Goal: Task Accomplishment & Management: Complete application form

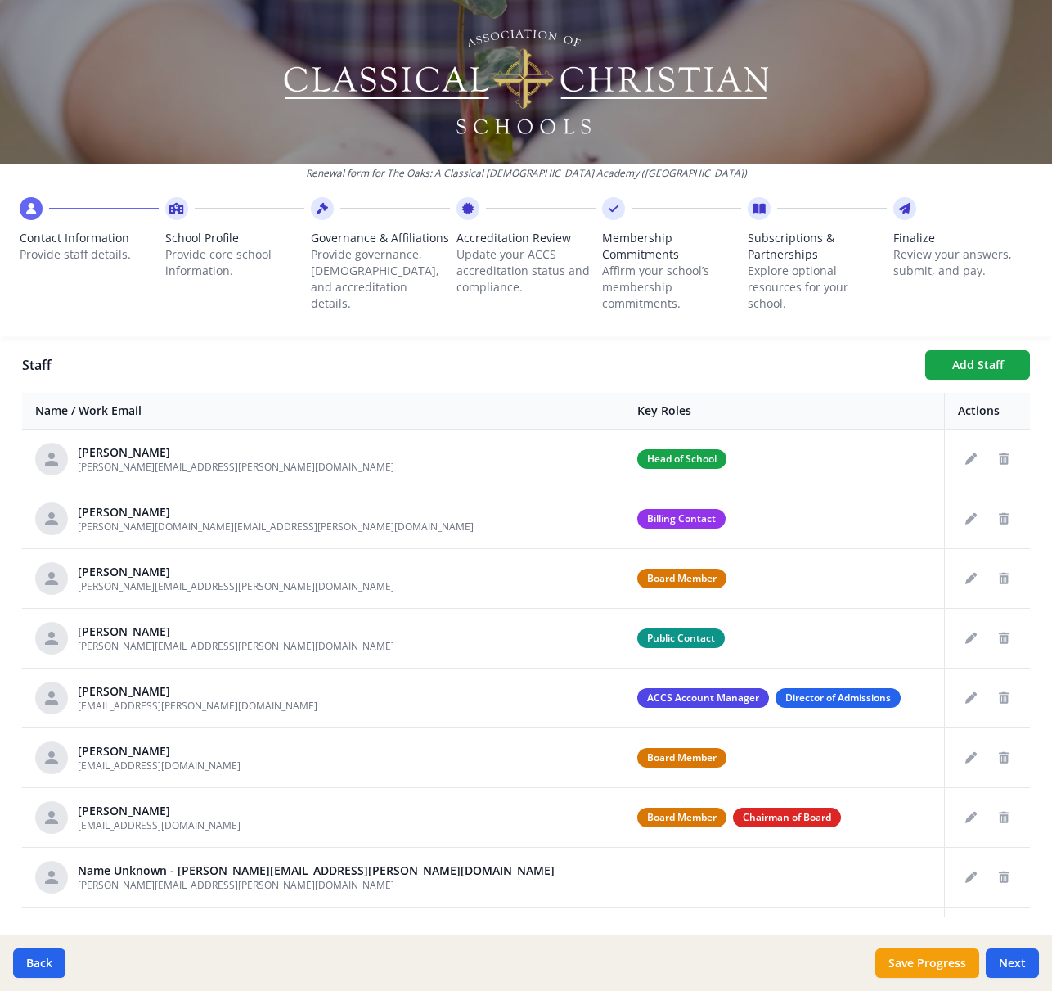
scroll to position [592, 0]
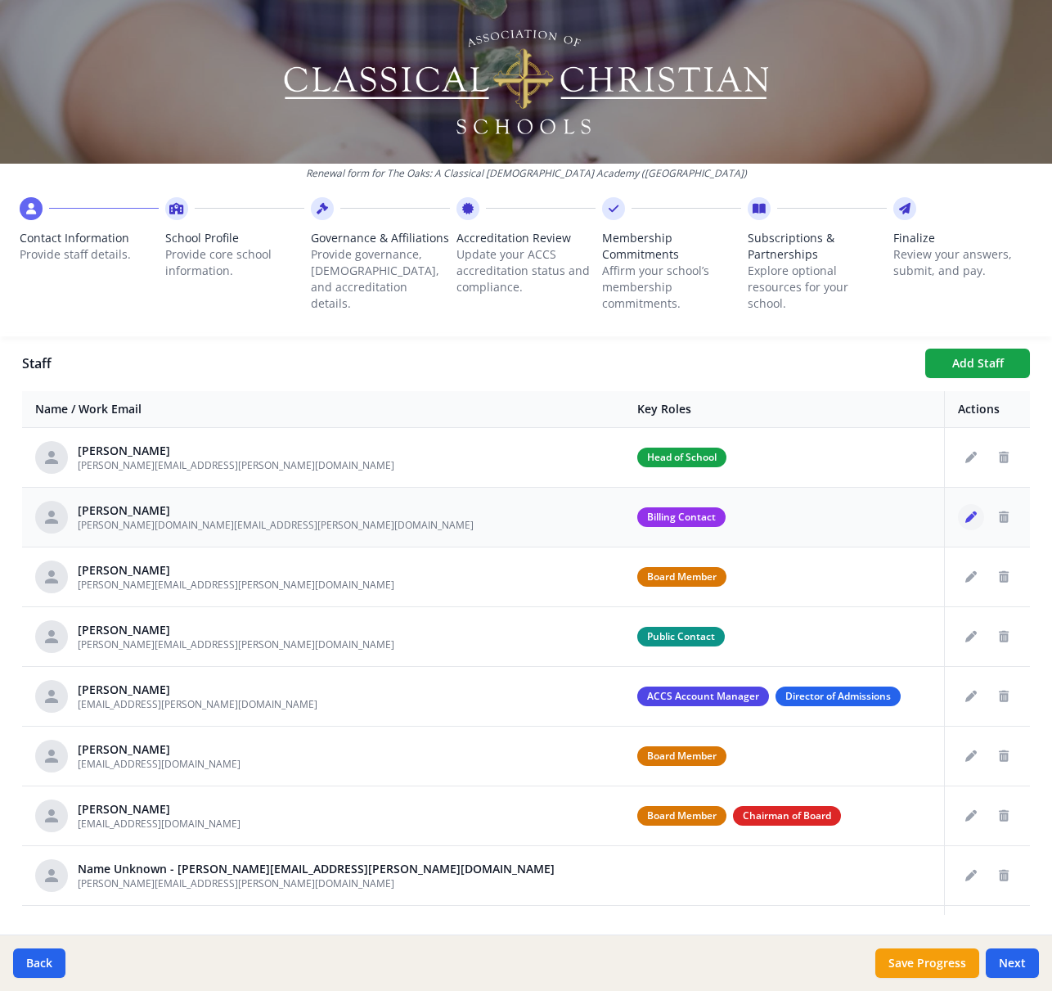
click at [972, 518] on icon "Edit staff" at bounding box center [971, 516] width 11 height 11
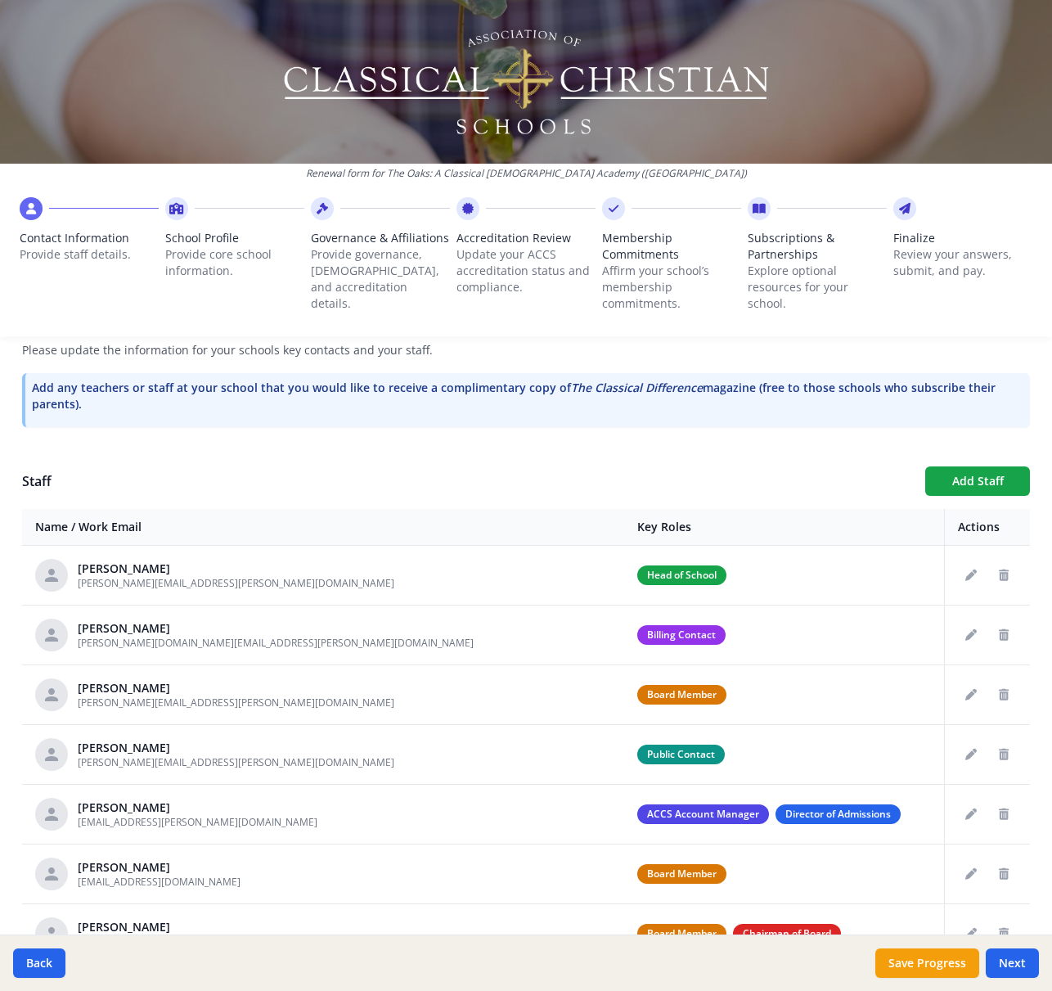
scroll to position [550, 0]
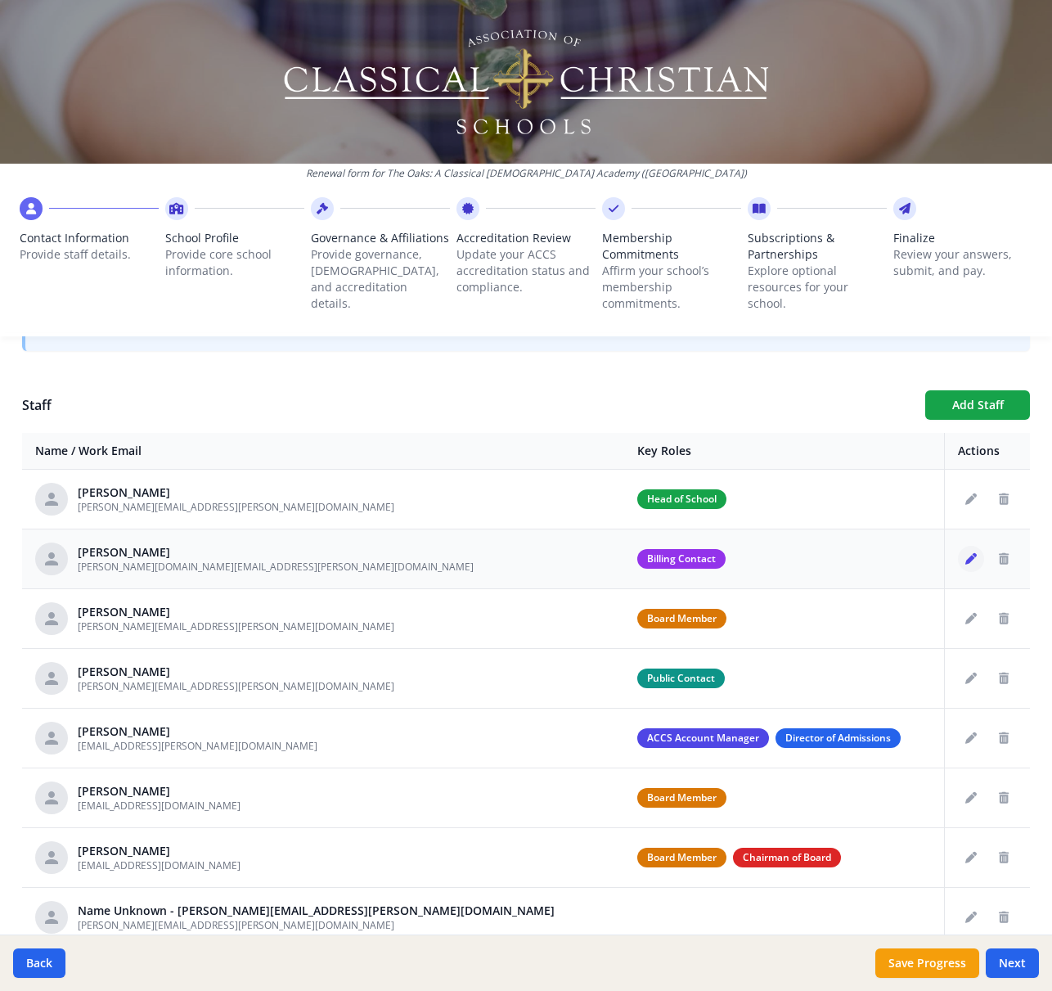
click at [972, 557] on icon "Edit staff" at bounding box center [971, 558] width 11 height 11
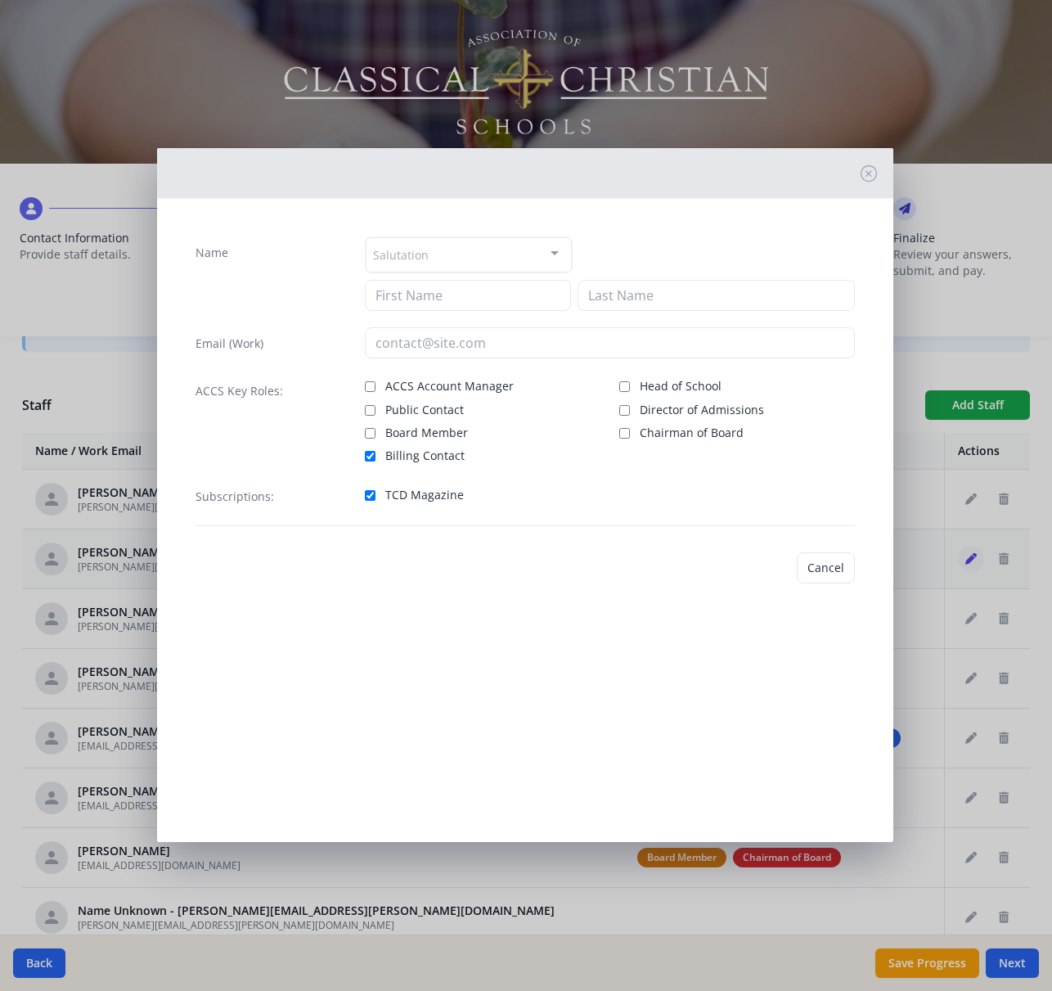
type input "Michelle"
type input "Lilly"
type input "michelle.lilly@theoakscca.org"
checkbox input "true"
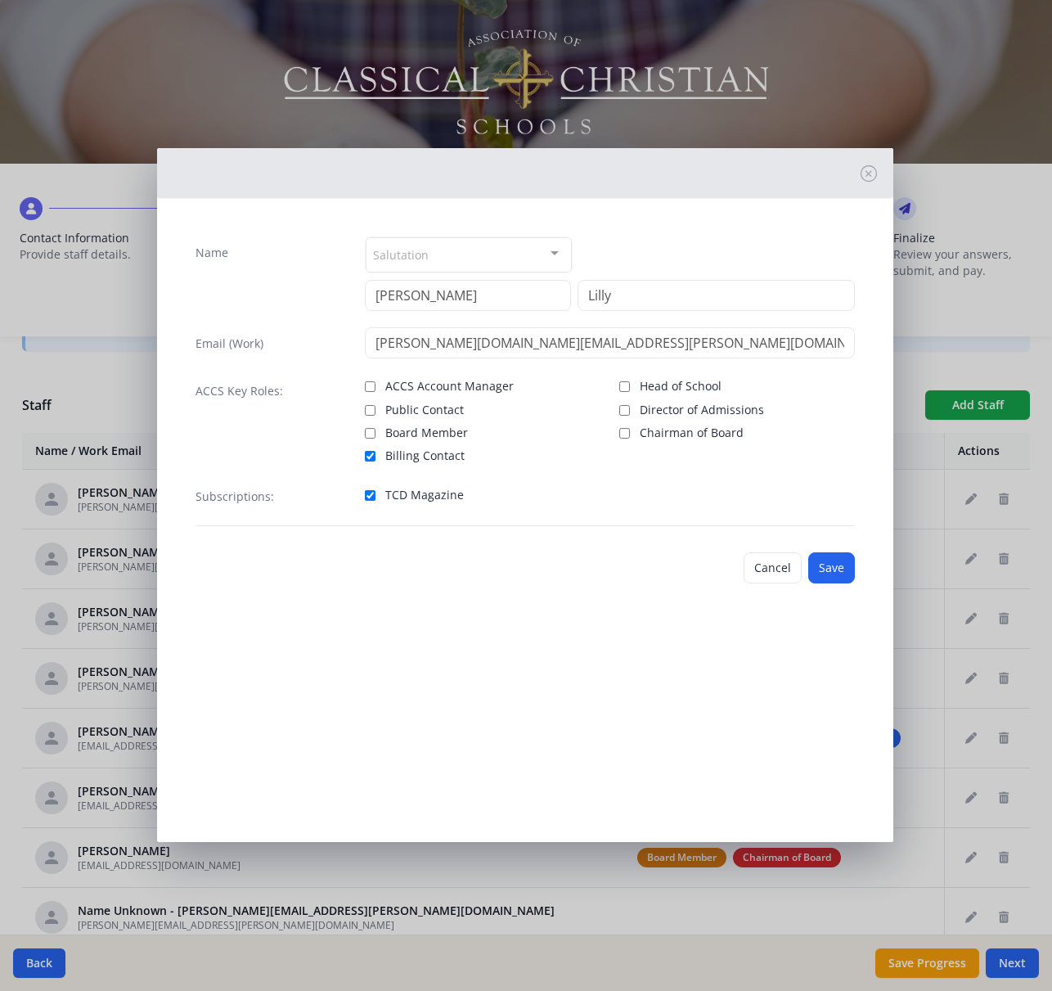
click at [450, 253] on div "Salutation" at bounding box center [469, 254] width 206 height 35
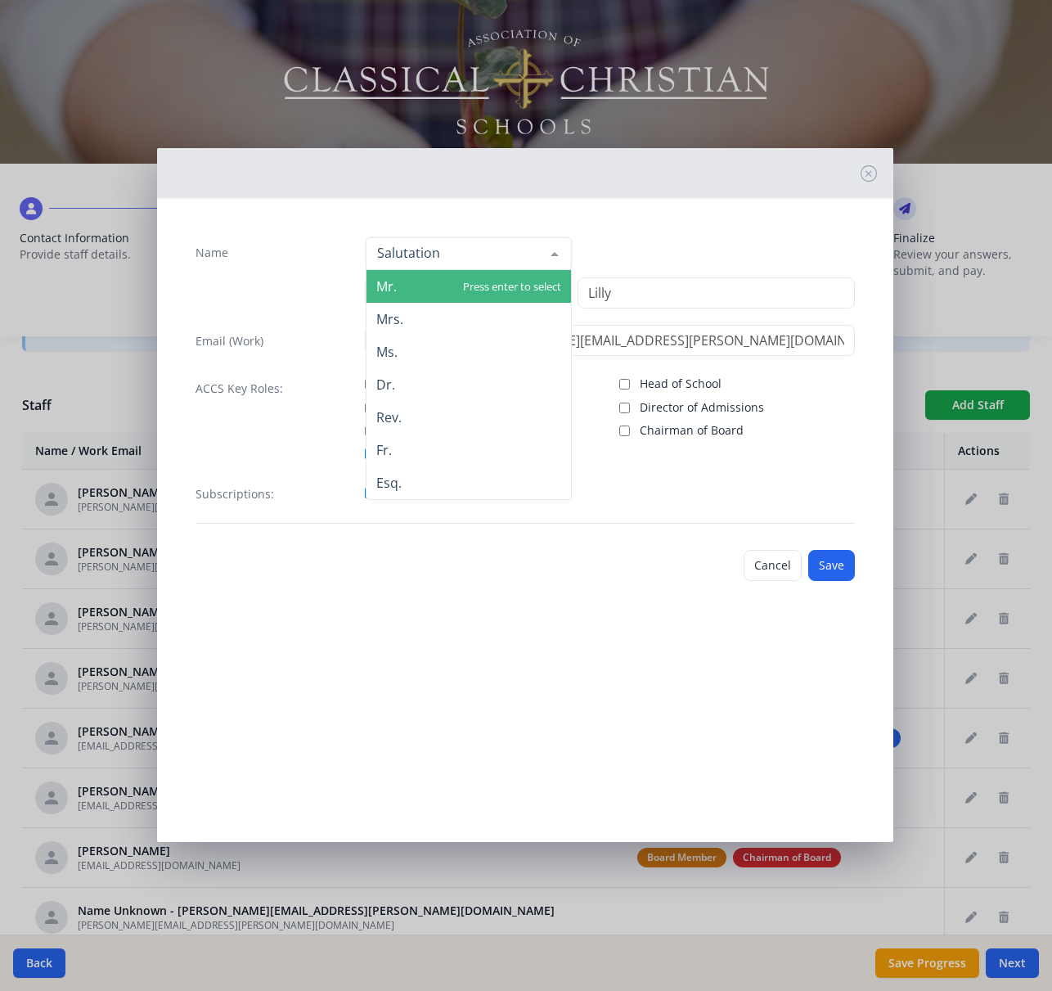
click at [394, 282] on span "Mr." at bounding box center [386, 286] width 20 height 18
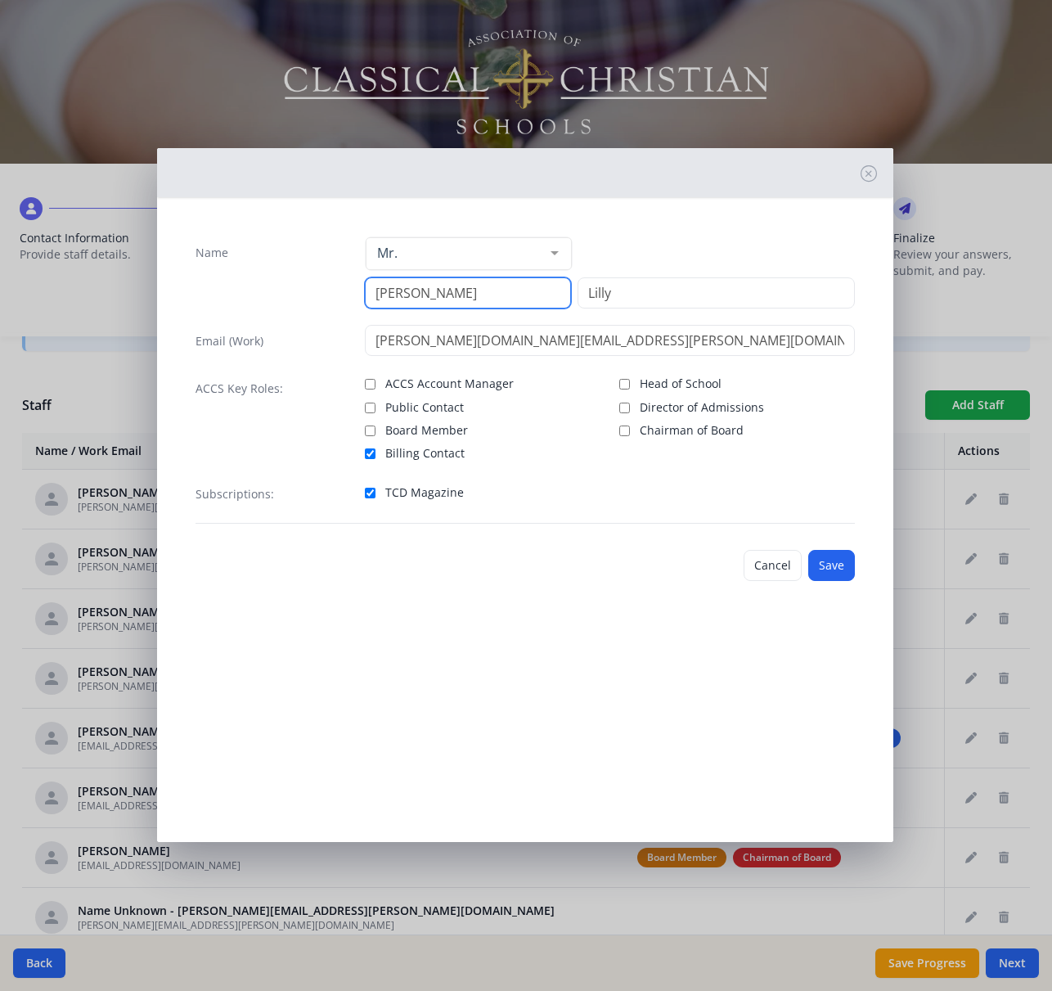
drag, startPoint x: 437, startPoint y: 293, endPoint x: 349, endPoint y: 288, distance: 88.5
click at [349, 288] on div "Name Mr. Mr. Mrs. Ms. Dr. Rev. Fr. Esq. No elements found. Consider changing th…" at bounding box center [526, 272] width 660 height 72
type input "Mark"
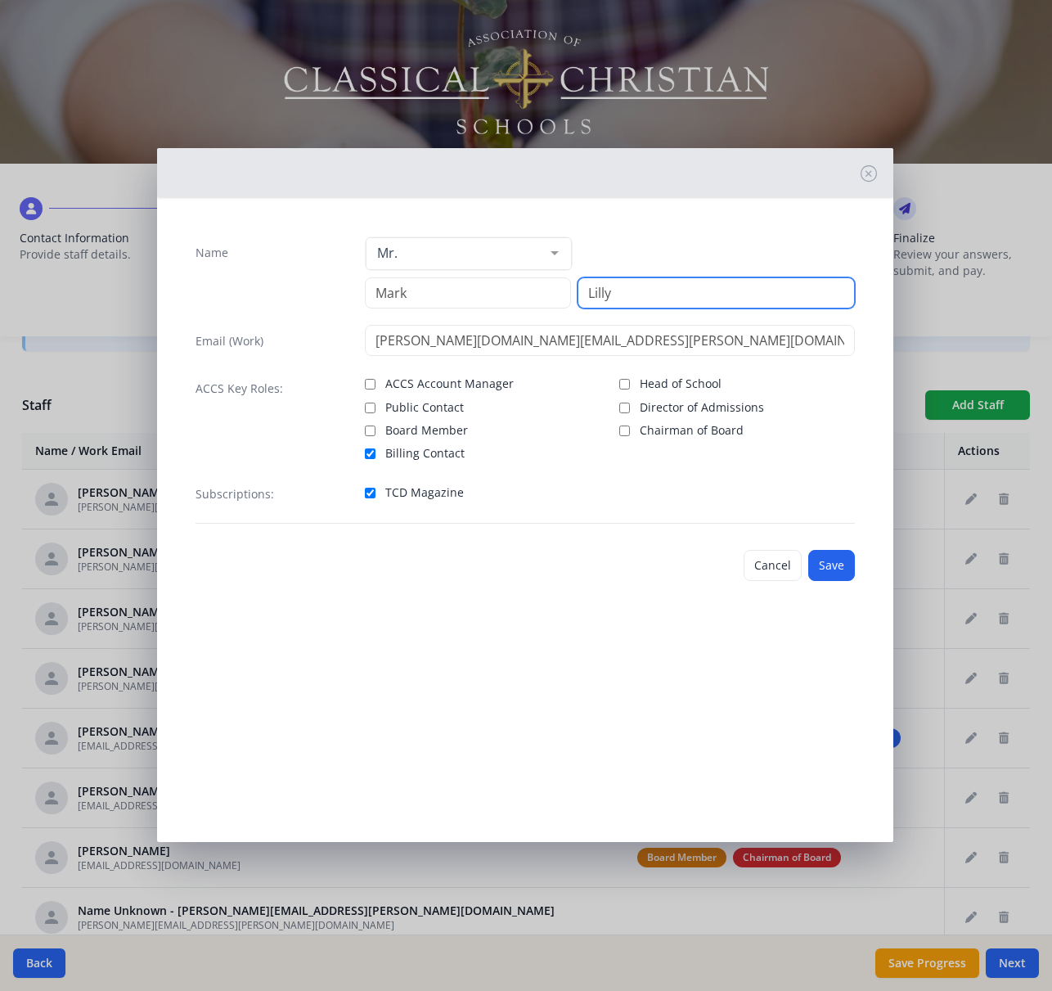
drag, startPoint x: 636, startPoint y: 290, endPoint x: 556, endPoint y: 290, distance: 79.4
click at [556, 290] on div "Mark Lilly" at bounding box center [610, 292] width 491 height 31
type input "LaVoie"
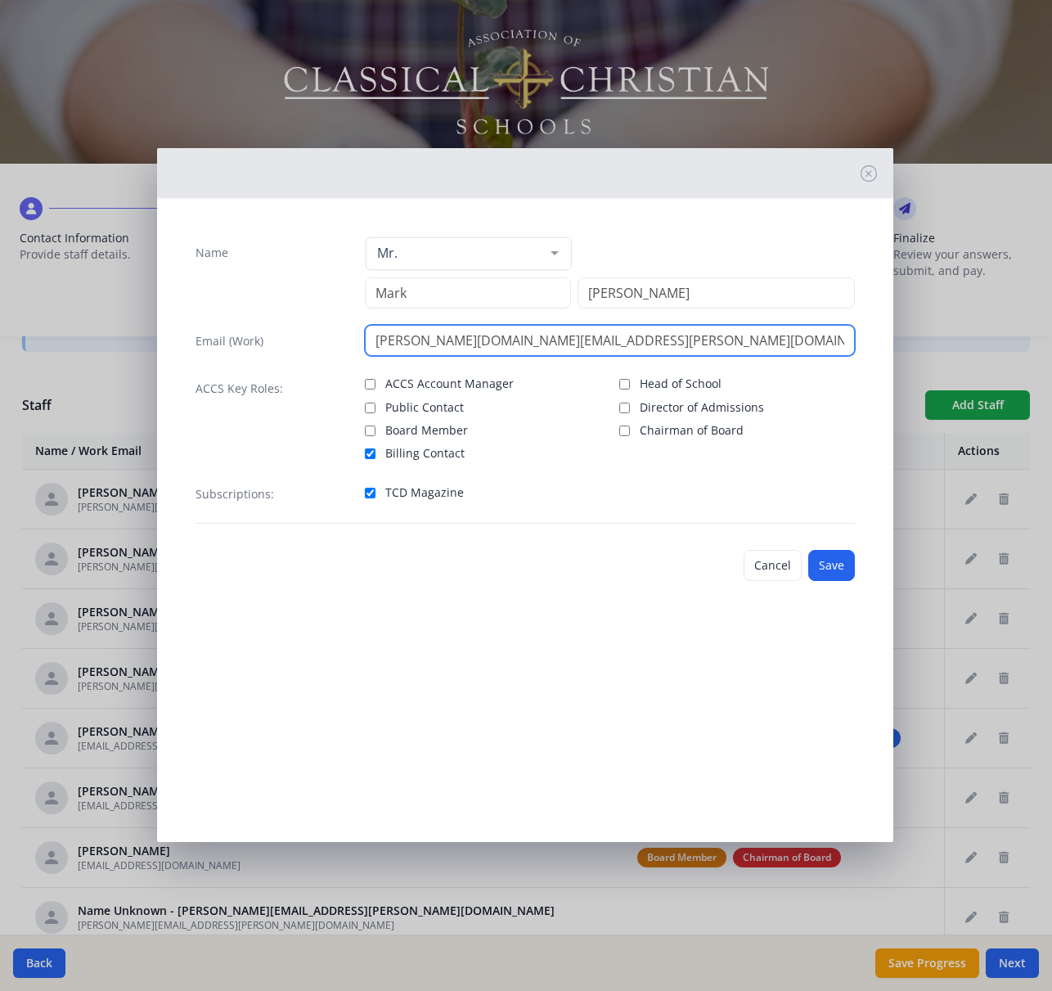
drag, startPoint x: 447, startPoint y: 340, endPoint x: 381, endPoint y: 335, distance: 66.5
click at [381, 335] on input "michelle.lilly@theoakscca.org" at bounding box center [610, 340] width 491 height 31
type input "mark.lavoie@theoakscca.org"
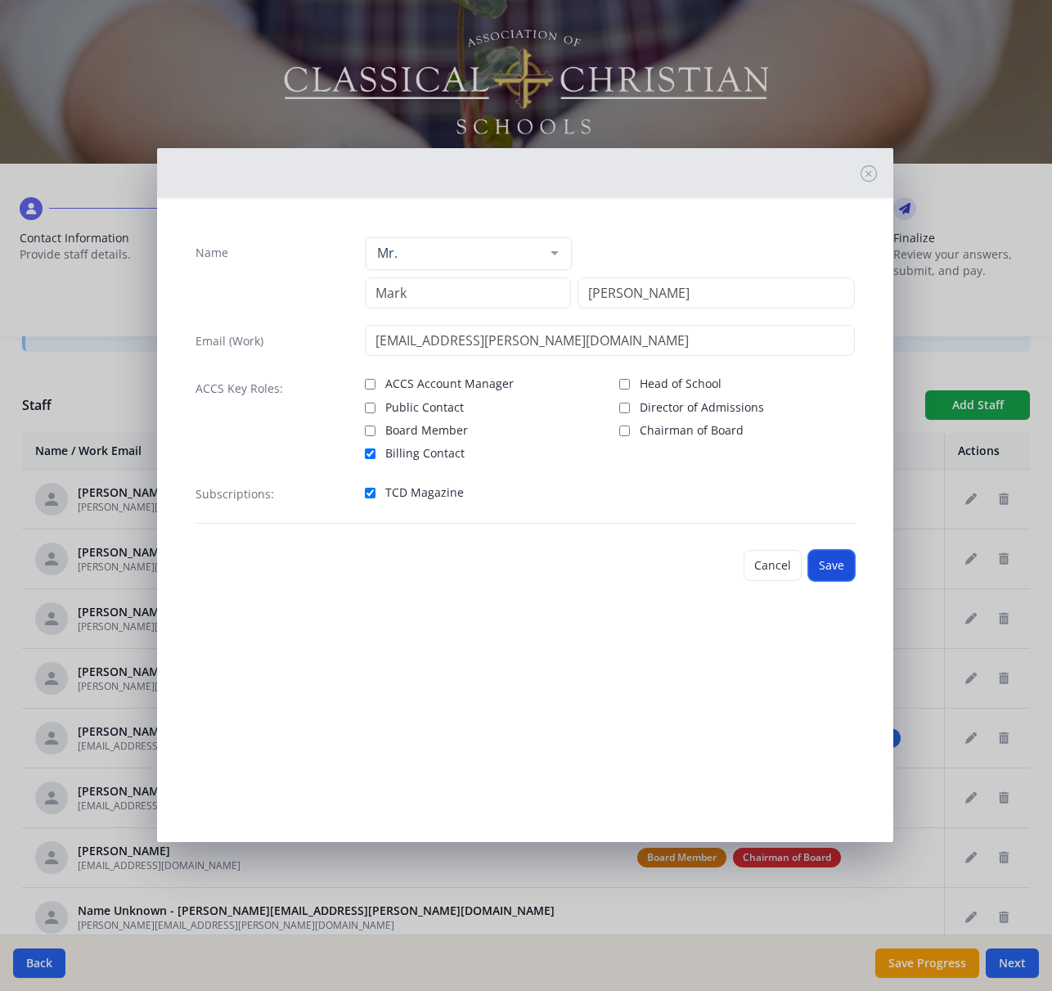
click at [838, 560] on button "Save" at bounding box center [832, 565] width 47 height 31
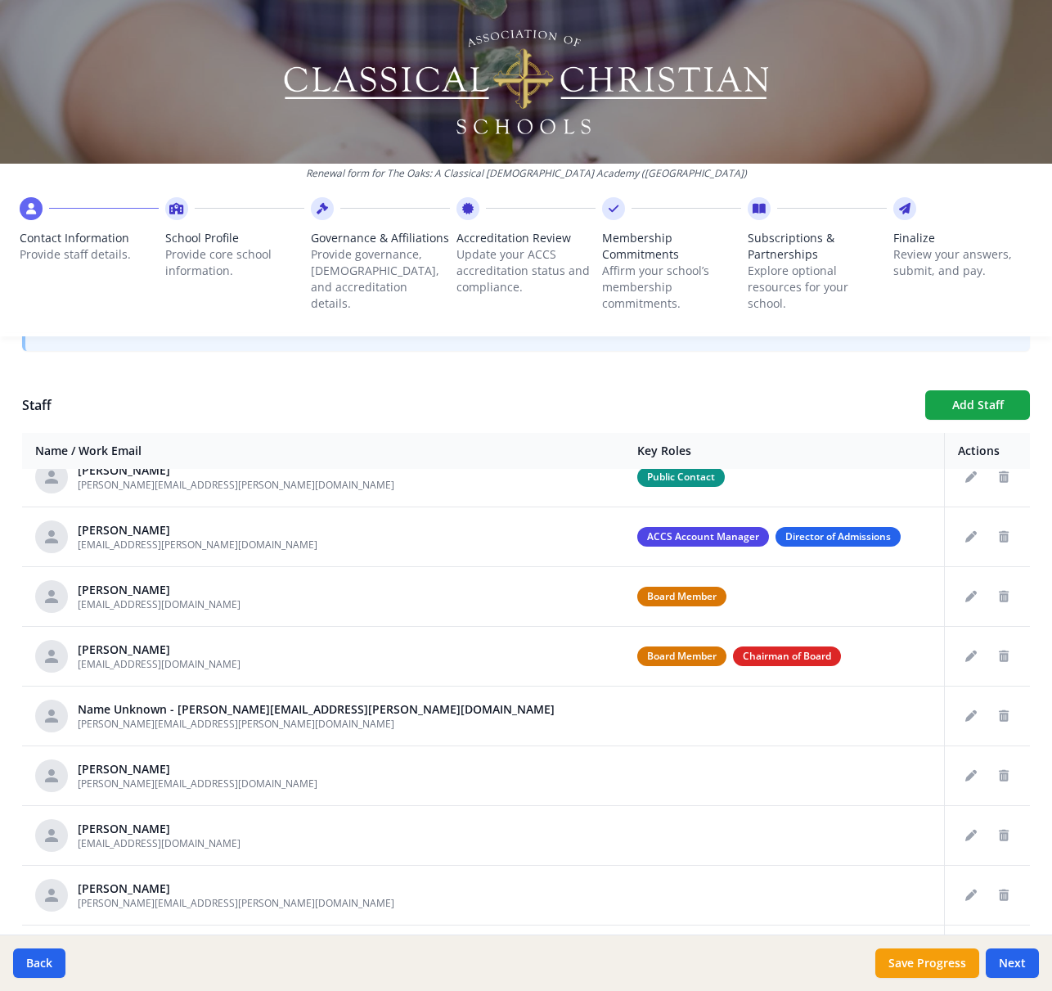
scroll to position [203, 0]
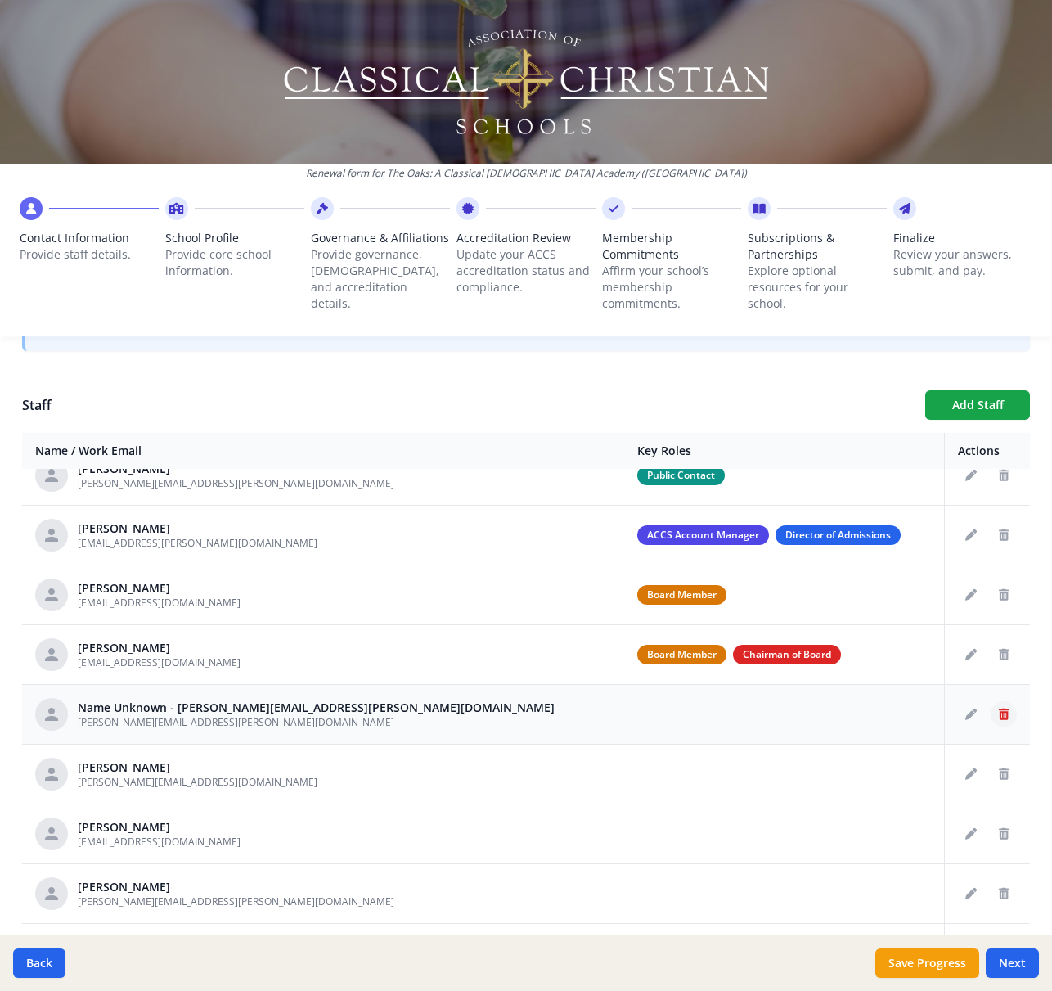
click at [1002, 711] on icon "Delete staff" at bounding box center [1004, 714] width 10 height 11
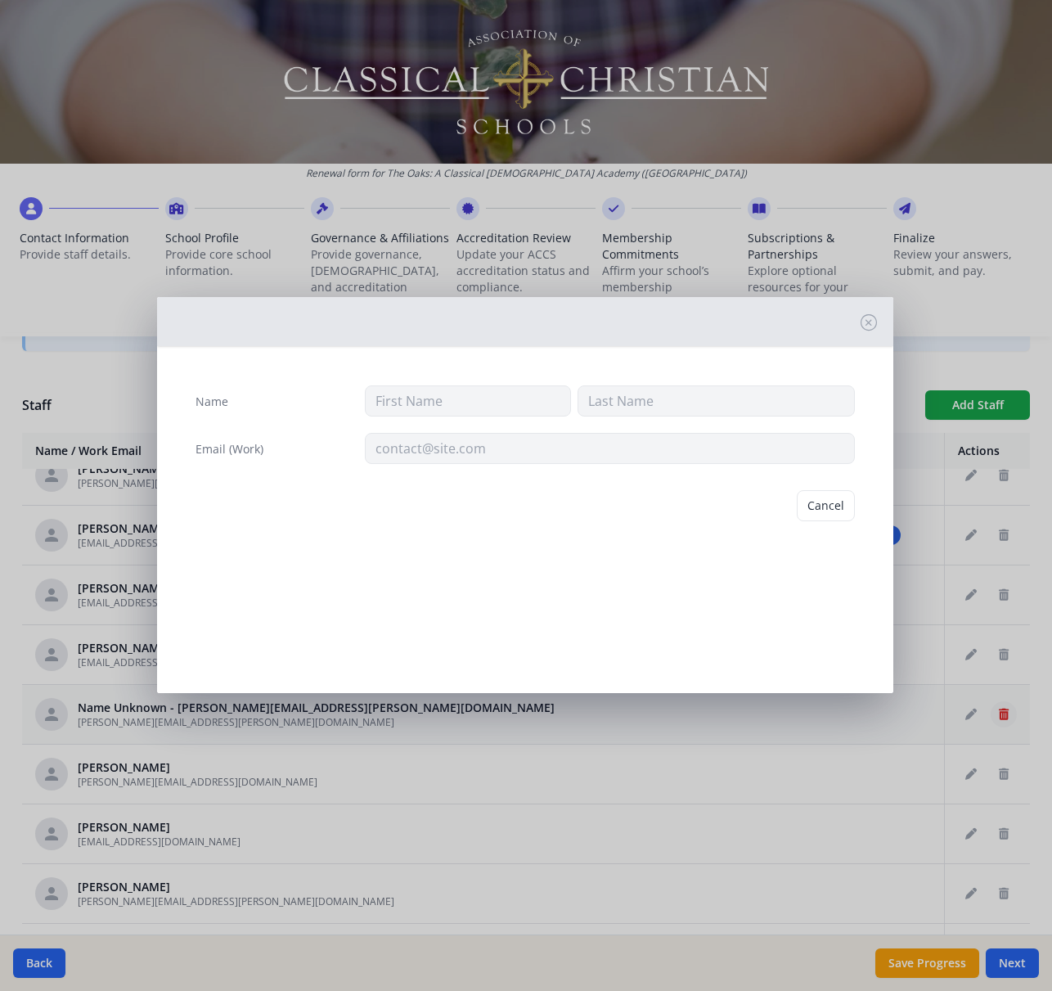
type input "ruth.allard@theoakscca.org"
click at [809, 507] on button "Delete" at bounding box center [827, 505] width 56 height 31
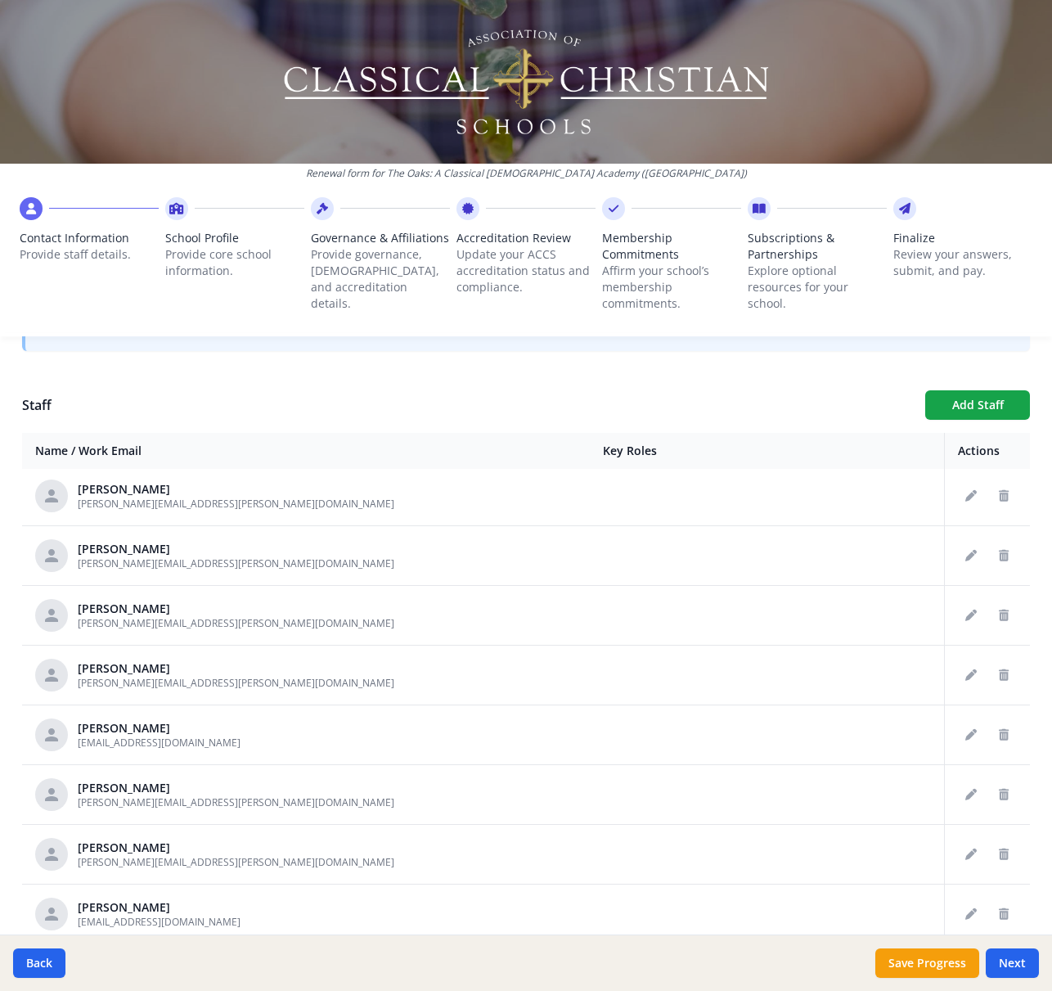
scroll to position [662, 0]
click at [1011, 606] on button "Delete staff" at bounding box center [1004, 614] width 26 height 26
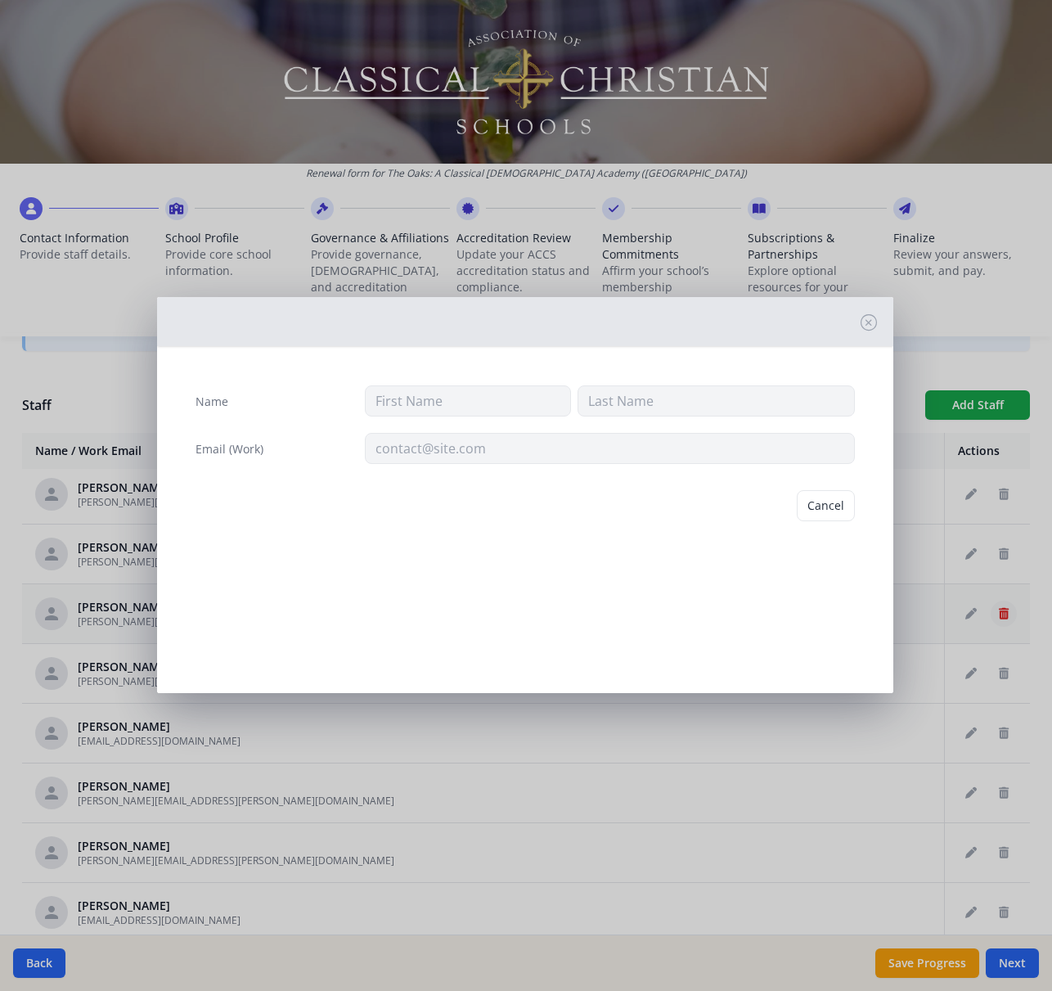
type input "Brian"
type input "Coe"
type input "Brian.coe@theoakscca.org"
click at [824, 507] on button "Delete" at bounding box center [827, 505] width 56 height 31
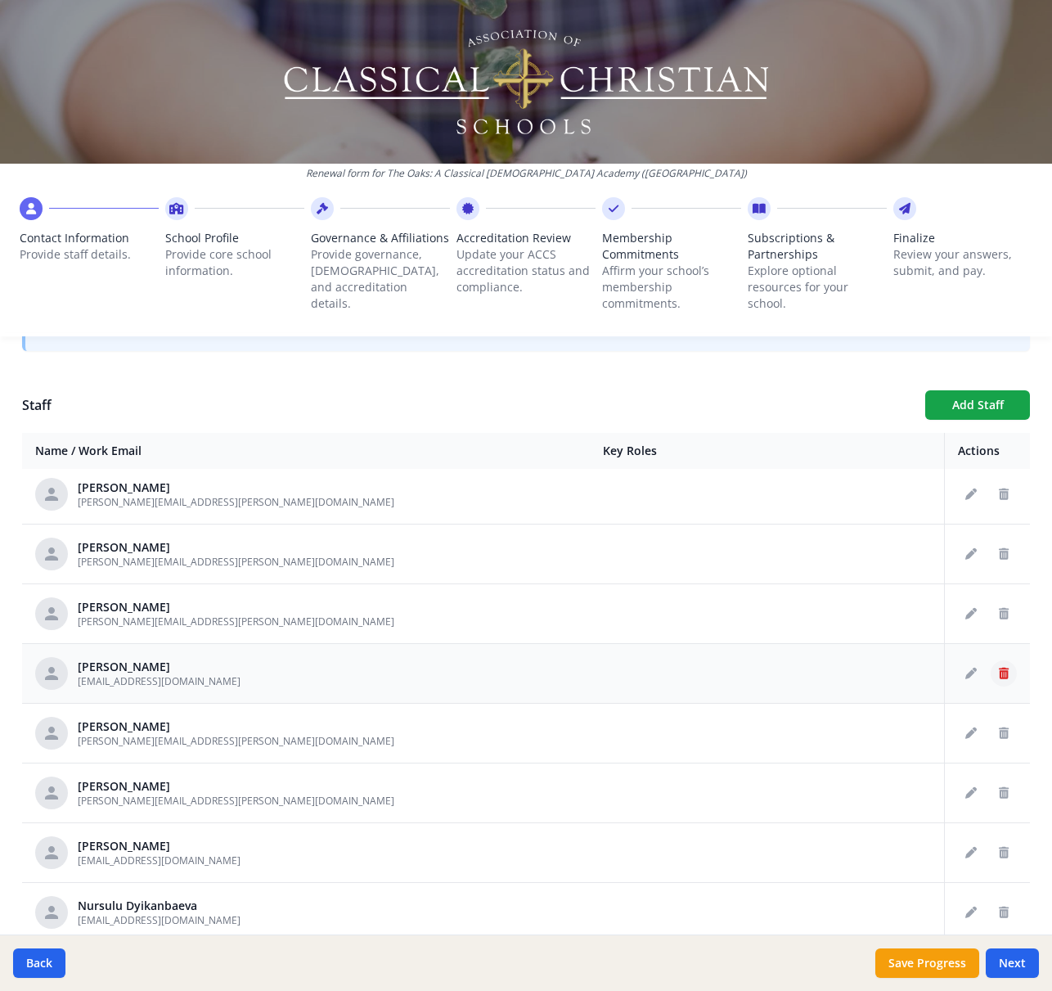
click at [1007, 673] on icon "Delete staff" at bounding box center [1004, 673] width 10 height 11
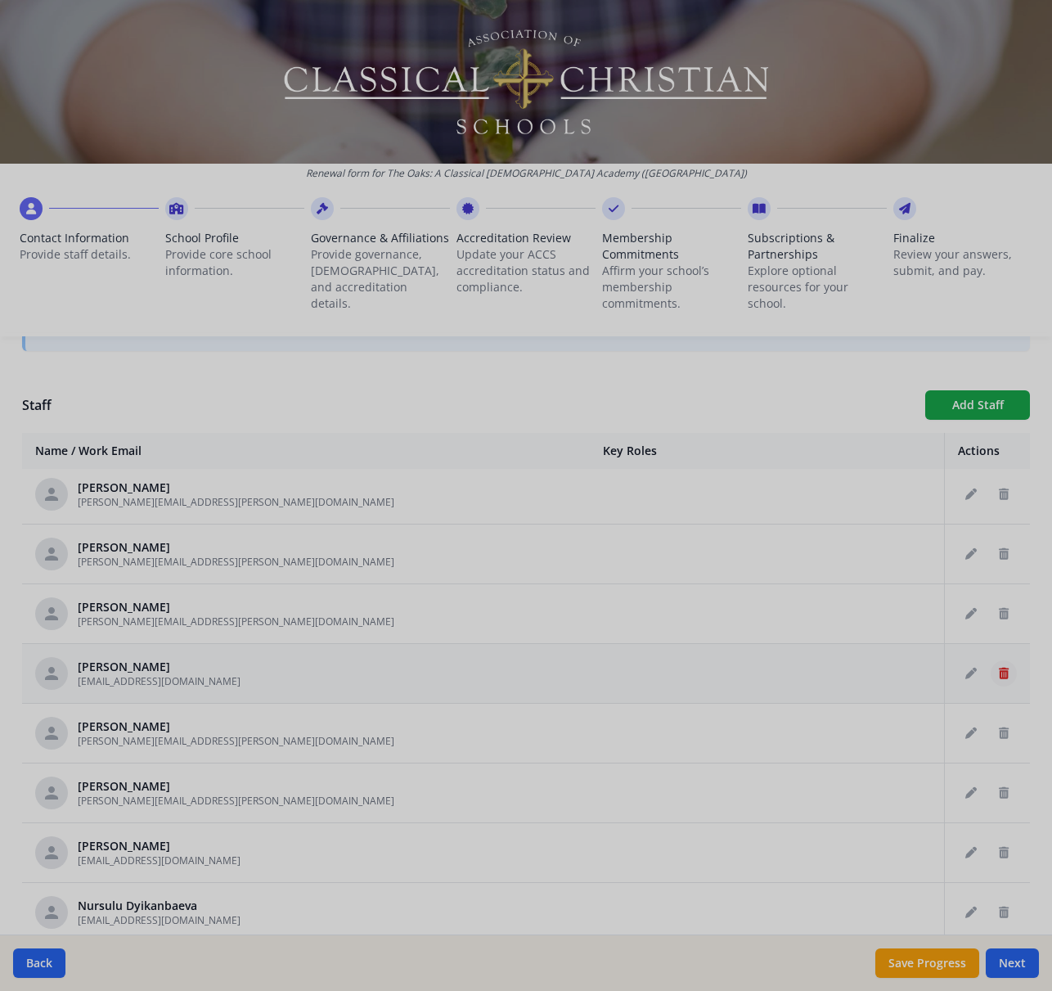
type input "Joel"
type input "Dowers"
type input "jdowers13@gmail.com"
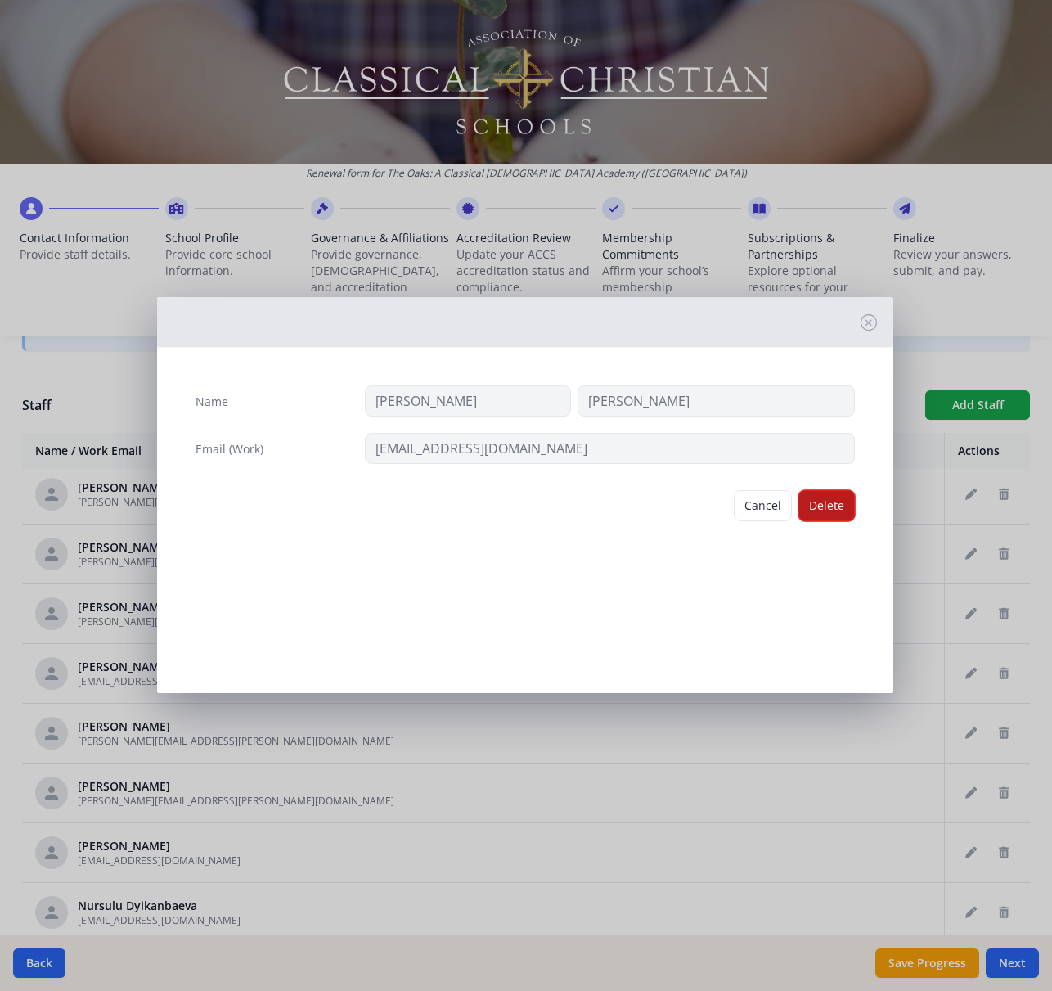
click at [817, 511] on button "Delete" at bounding box center [827, 505] width 56 height 31
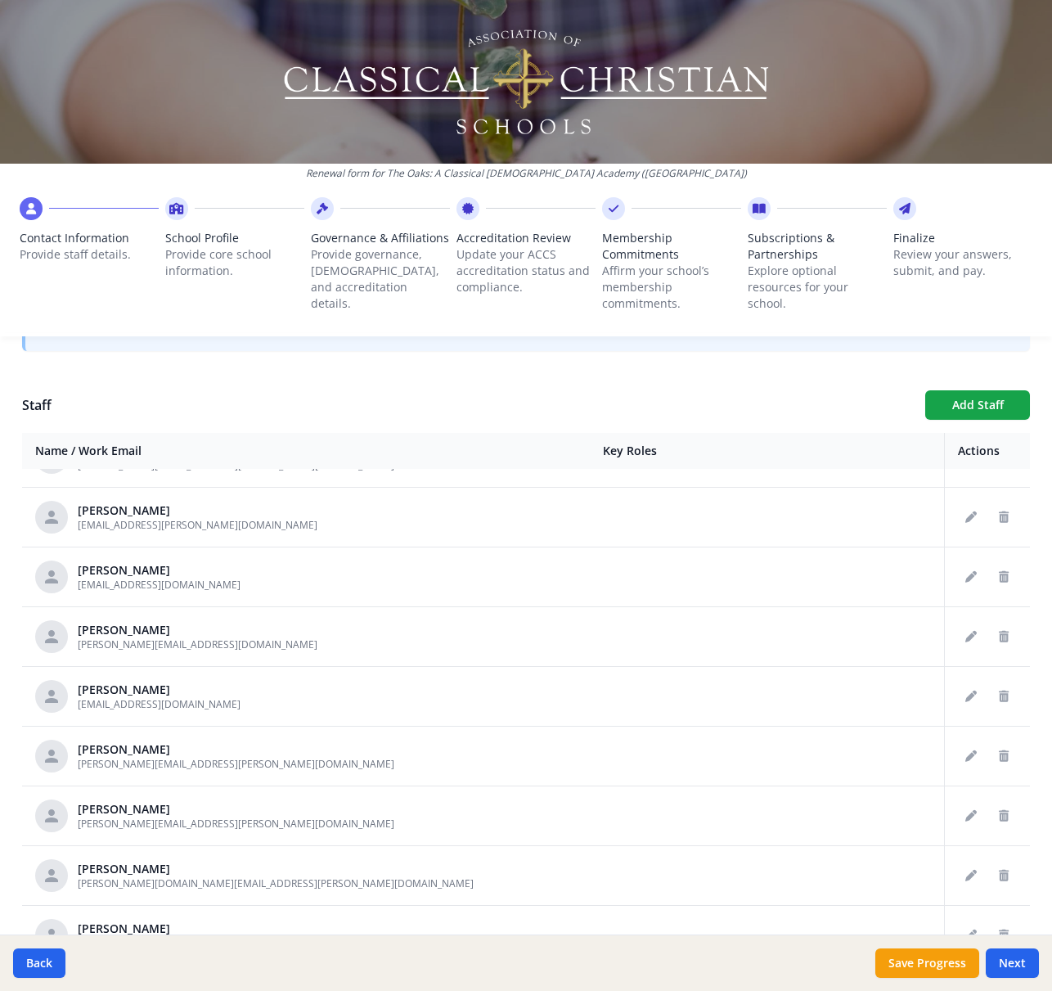
scroll to position [1661, 0]
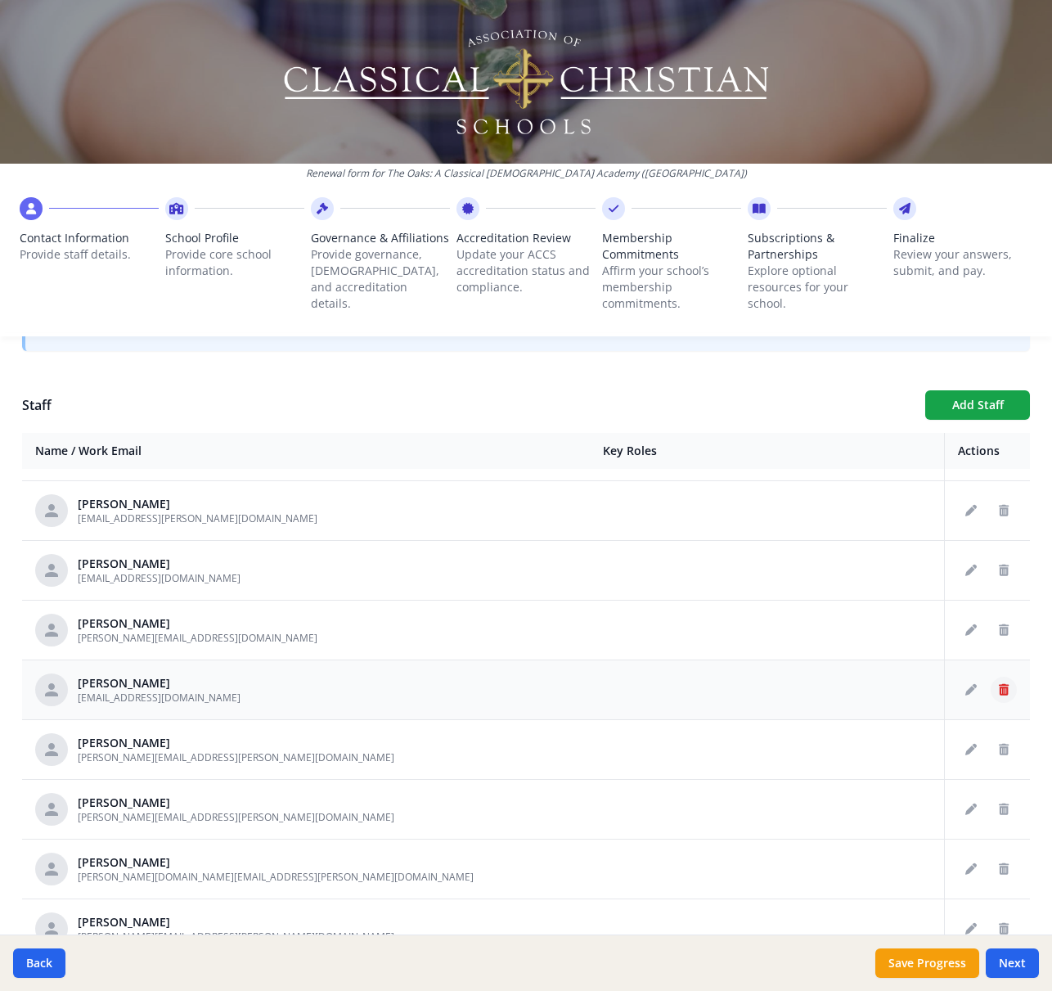
click at [997, 687] on button "Delete staff" at bounding box center [1004, 690] width 26 height 26
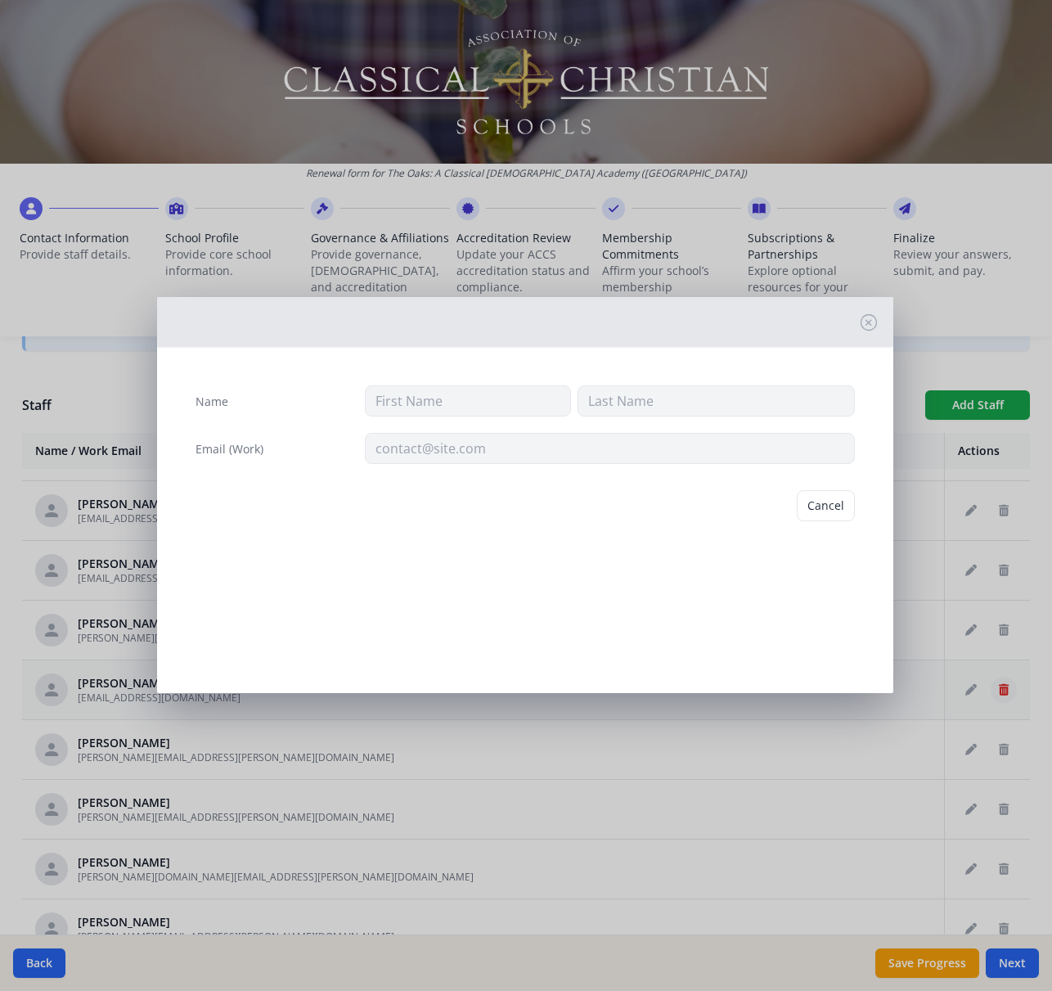
type input "Eric"
type input "Indgjerd"
type input "ericisintheyard@yahoo.com"
click at [837, 507] on button "Delete" at bounding box center [827, 505] width 56 height 31
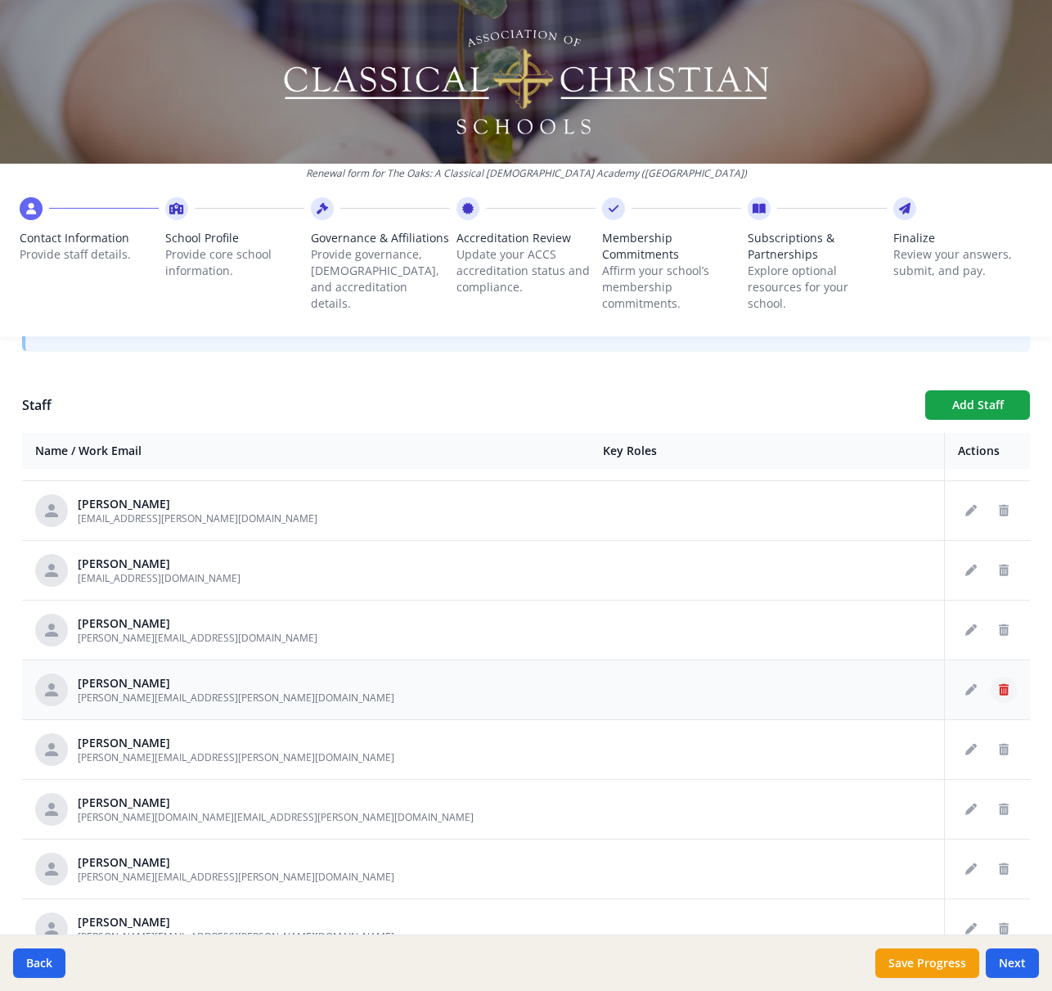
click at [999, 691] on icon "Delete staff" at bounding box center [1004, 689] width 10 height 11
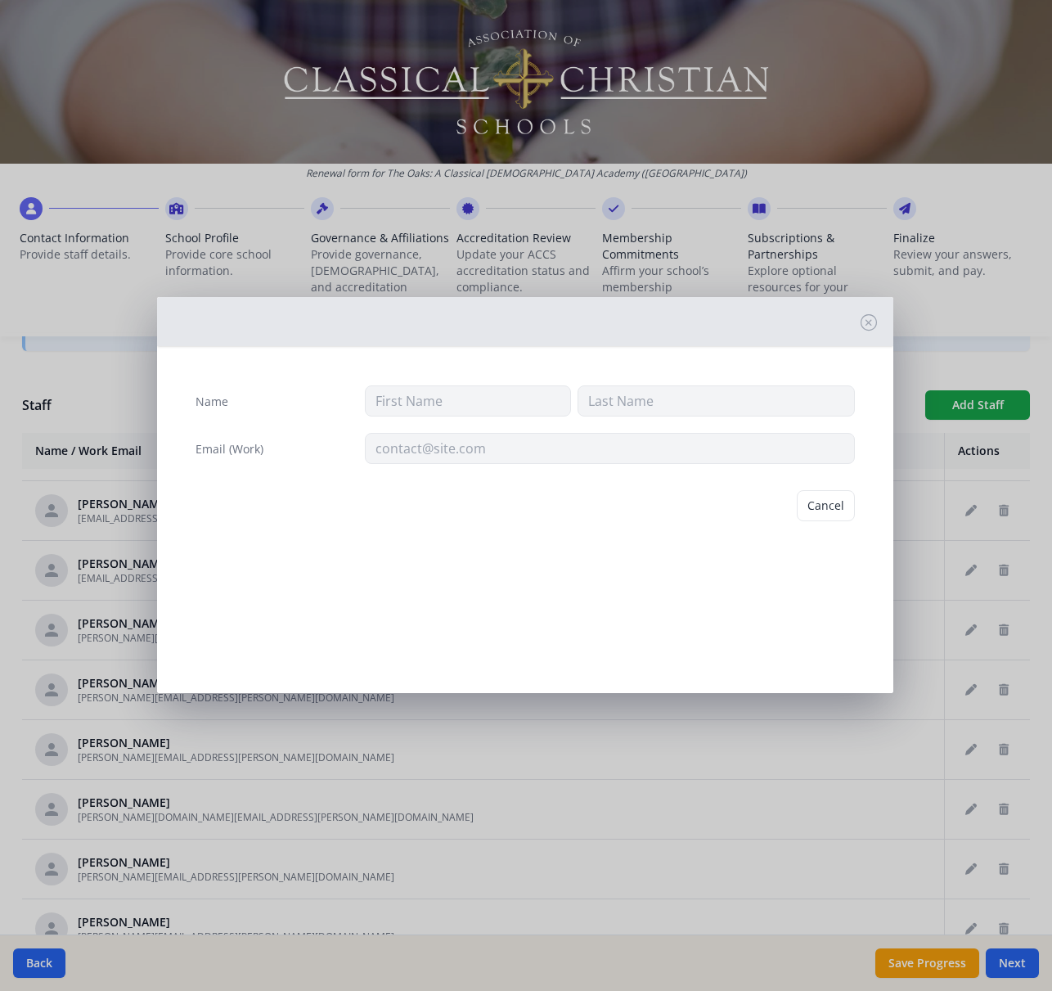
type input "Samuel"
type input "Jenkins"
type input "samuel.jenkins.composer@gmail.com"
click at [831, 510] on button "Delete" at bounding box center [827, 505] width 56 height 31
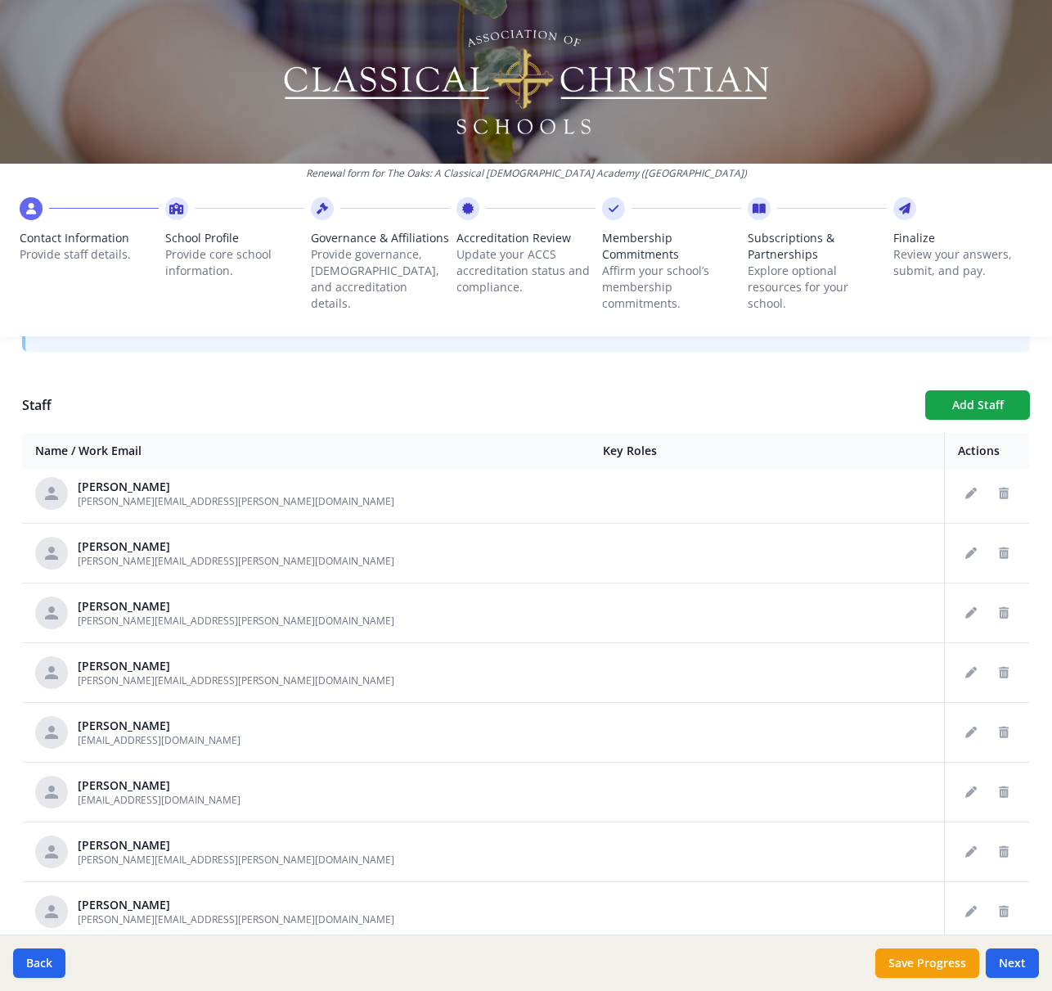
scroll to position [1980, 0]
click at [1014, 731] on button "Delete staff" at bounding box center [1004, 730] width 26 height 26
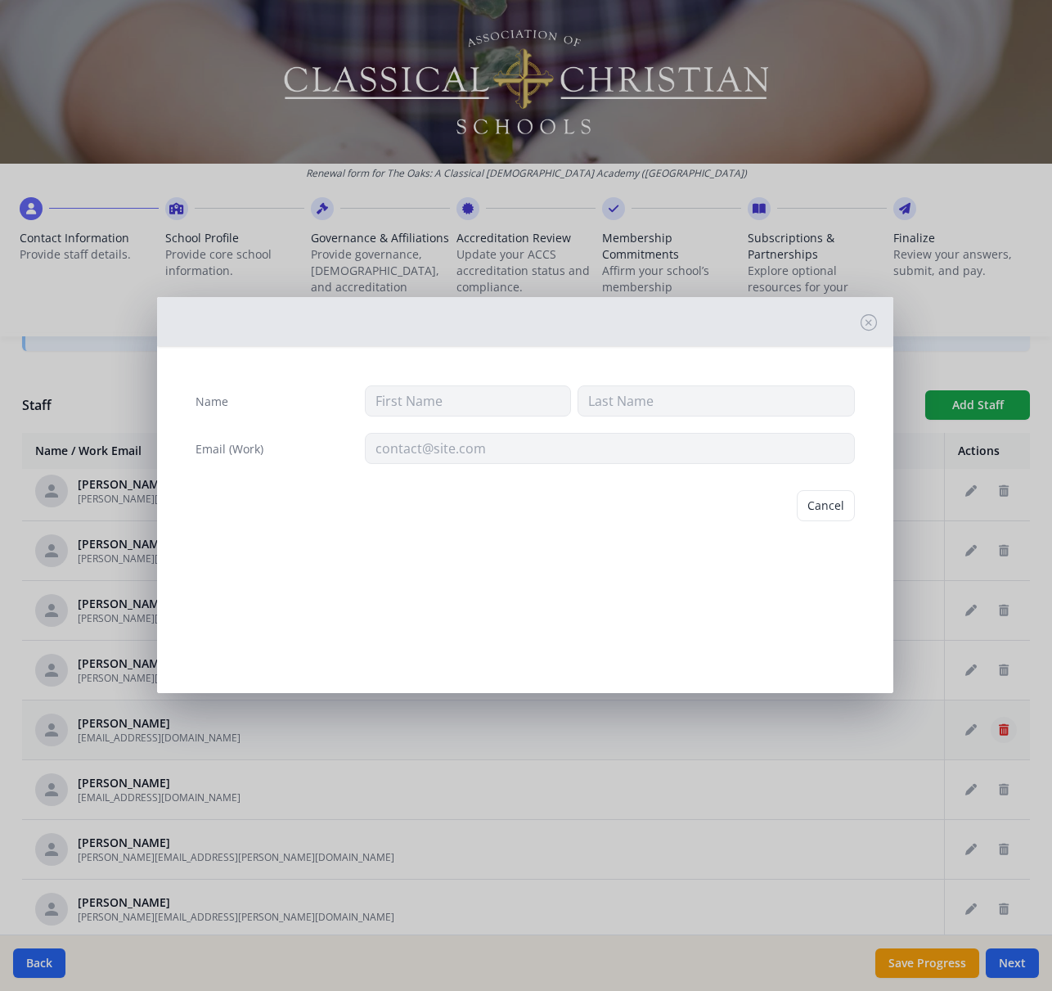
type input "Katherine"
type input "Kopet"
type input "beekopet@gmail.com"
click at [824, 520] on button "Delete" at bounding box center [827, 505] width 56 height 31
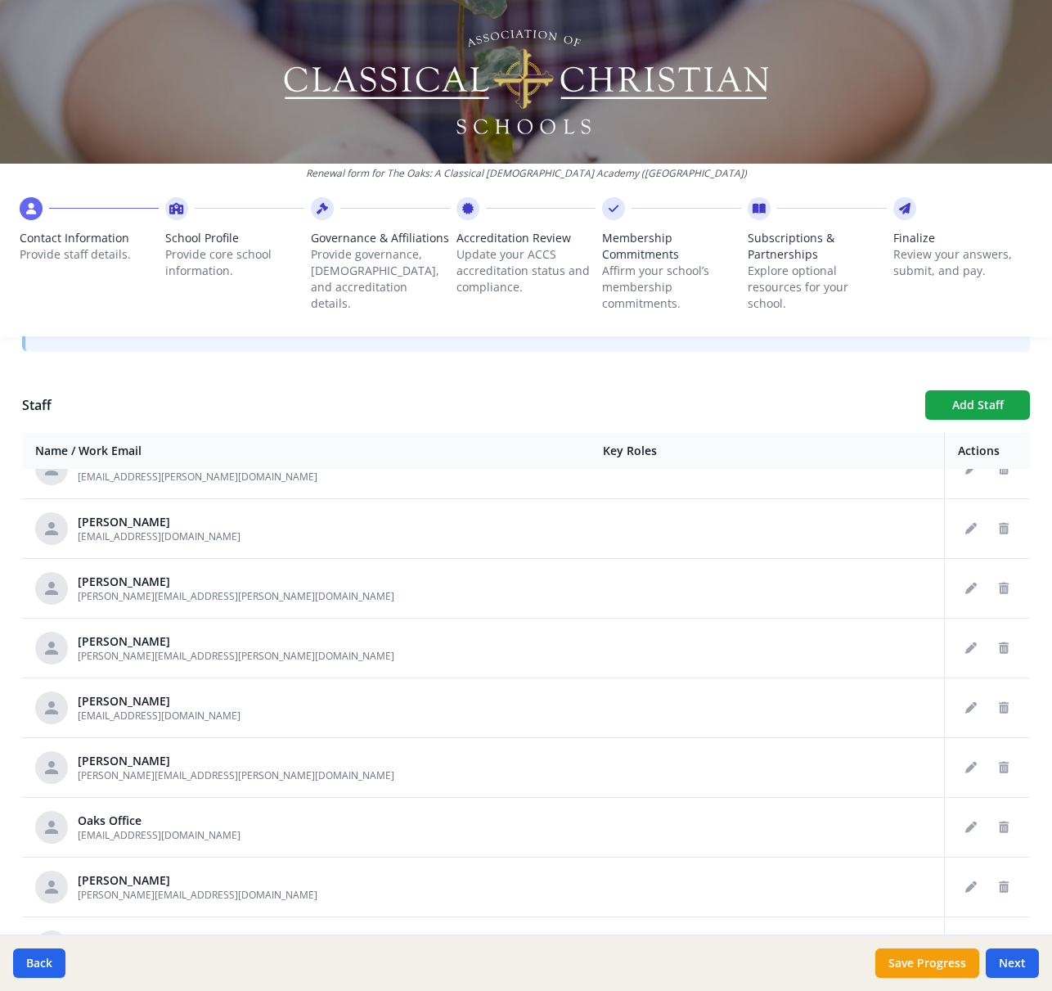
scroll to position [2482, 0]
click at [1009, 646] on button "Delete staff" at bounding box center [1004, 646] width 26 height 26
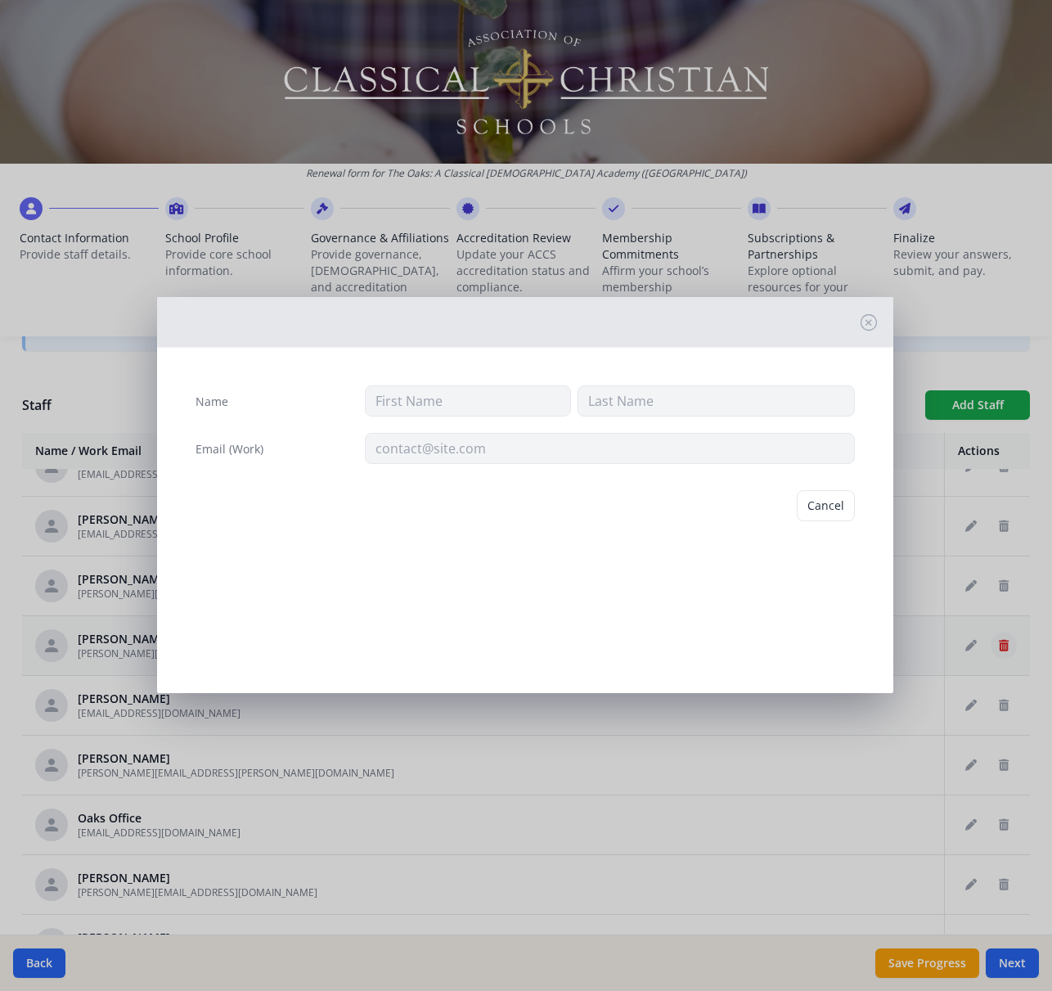
type input "Kim"
type input "Mewes"
type input "kim.mewes@theoakscca.org"
click at [820, 507] on button "Delete" at bounding box center [827, 505] width 56 height 31
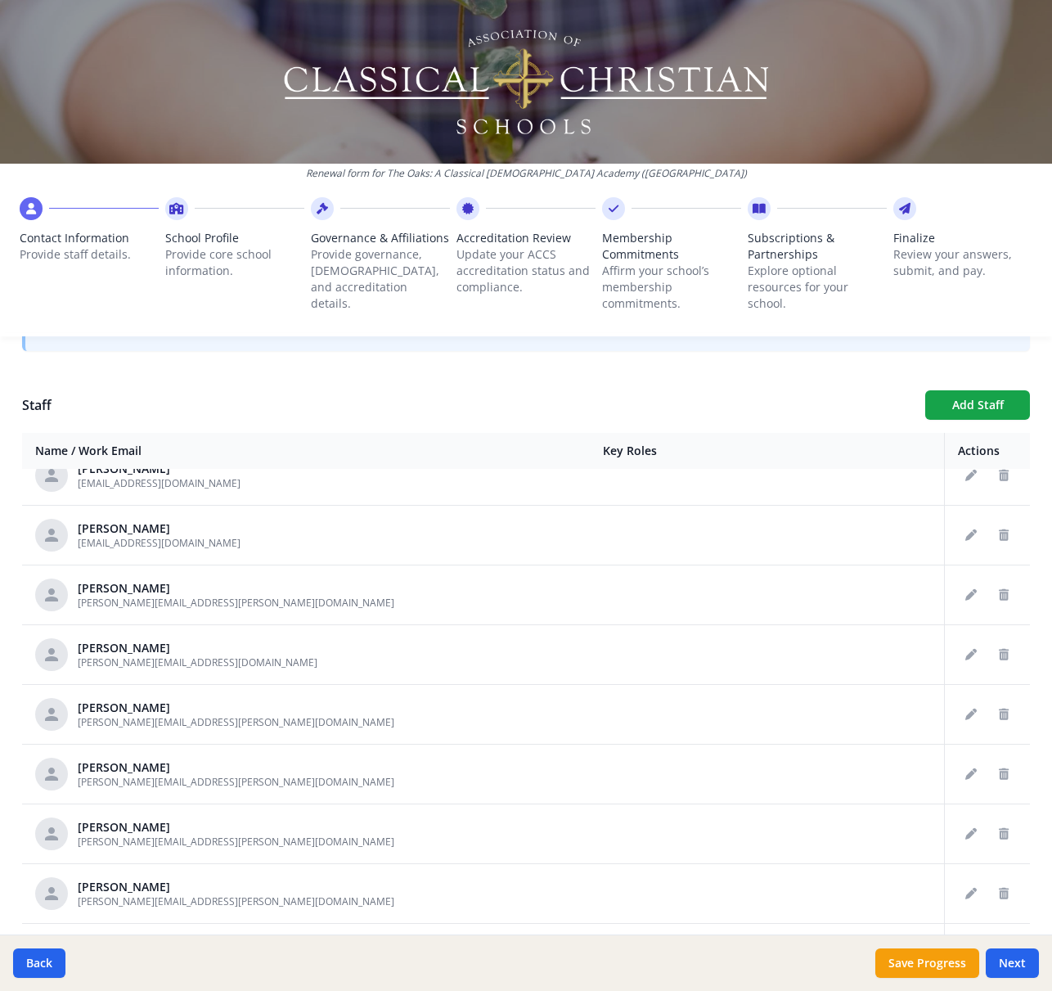
scroll to position [2957, 0]
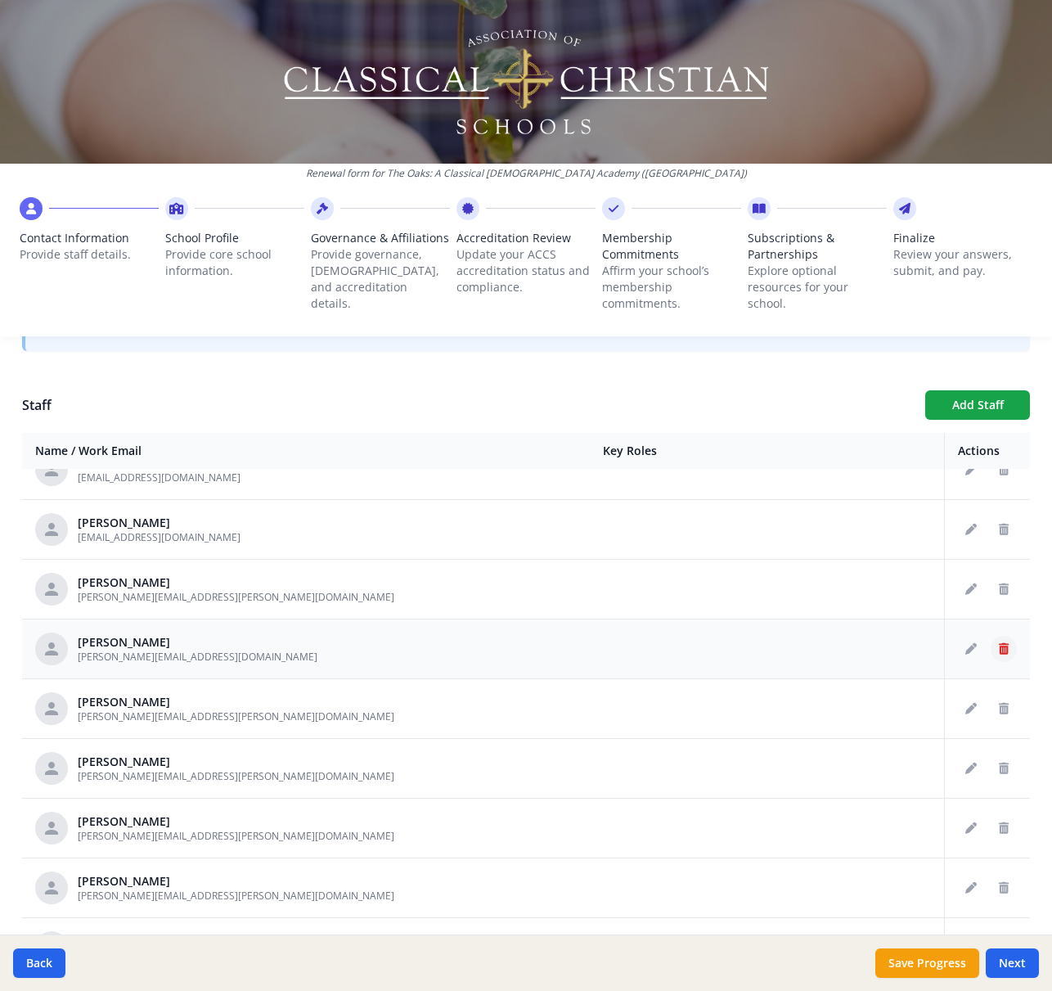
click at [1004, 650] on icon "Delete staff" at bounding box center [1004, 648] width 10 height 11
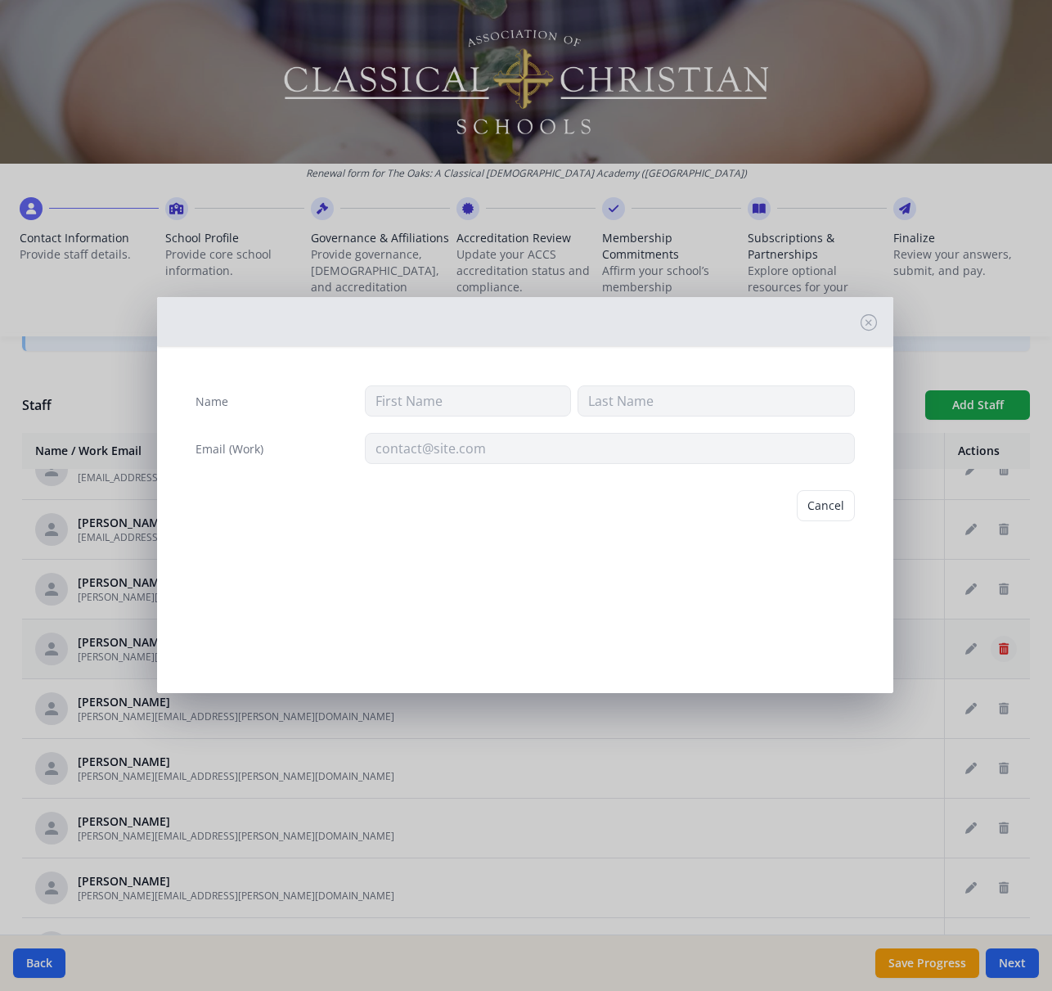
type input "Emily"
type input "Sana"
type input "emily.sana@theoakscca.org"
click at [818, 510] on button "Delete" at bounding box center [827, 505] width 56 height 31
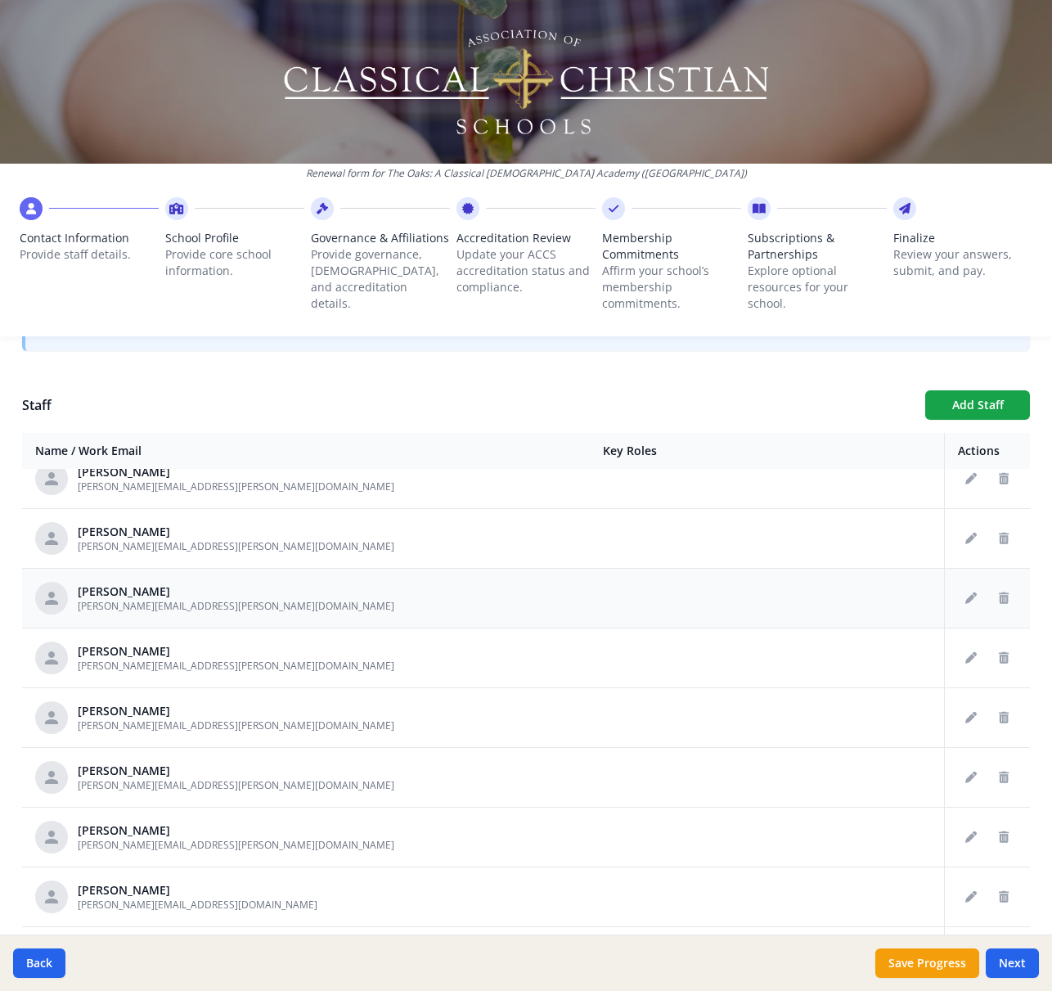
scroll to position [3076, 0]
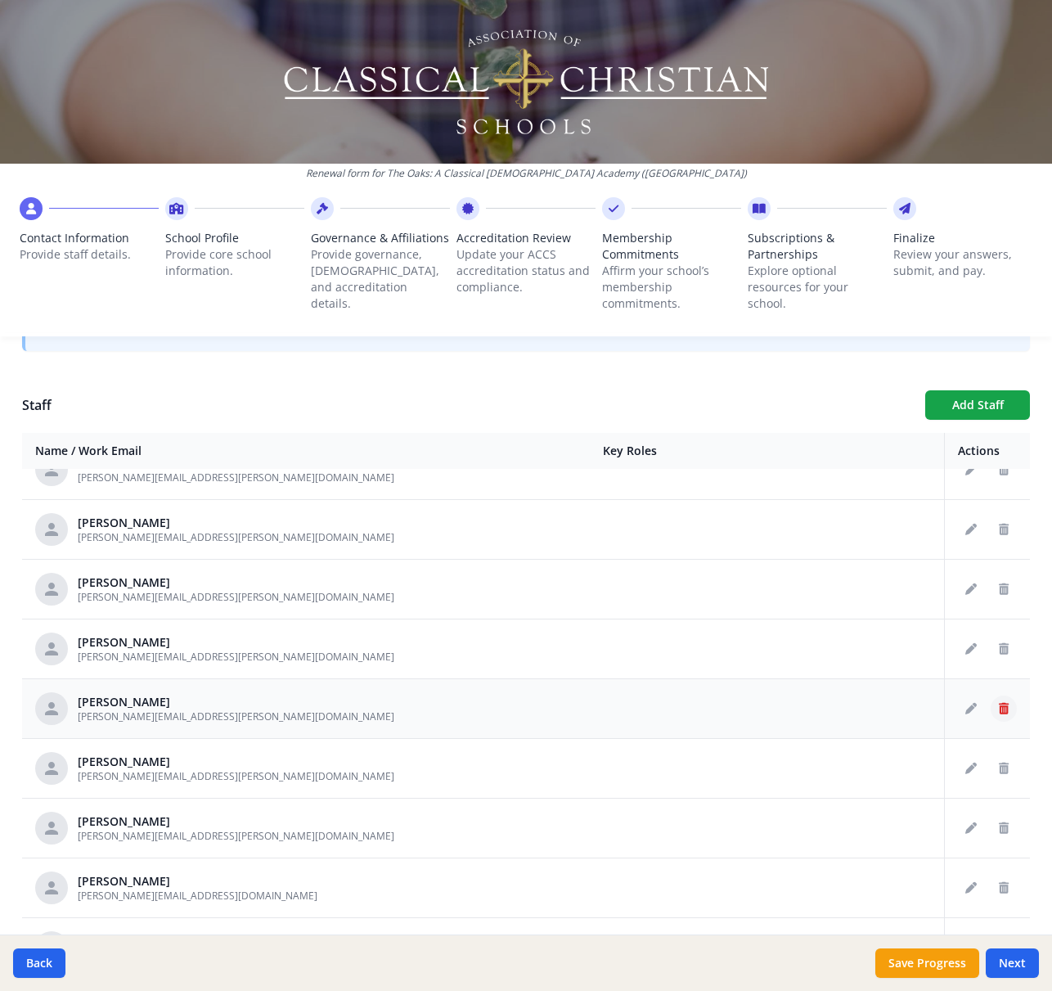
click at [1003, 708] on icon "Delete staff" at bounding box center [1004, 708] width 10 height 11
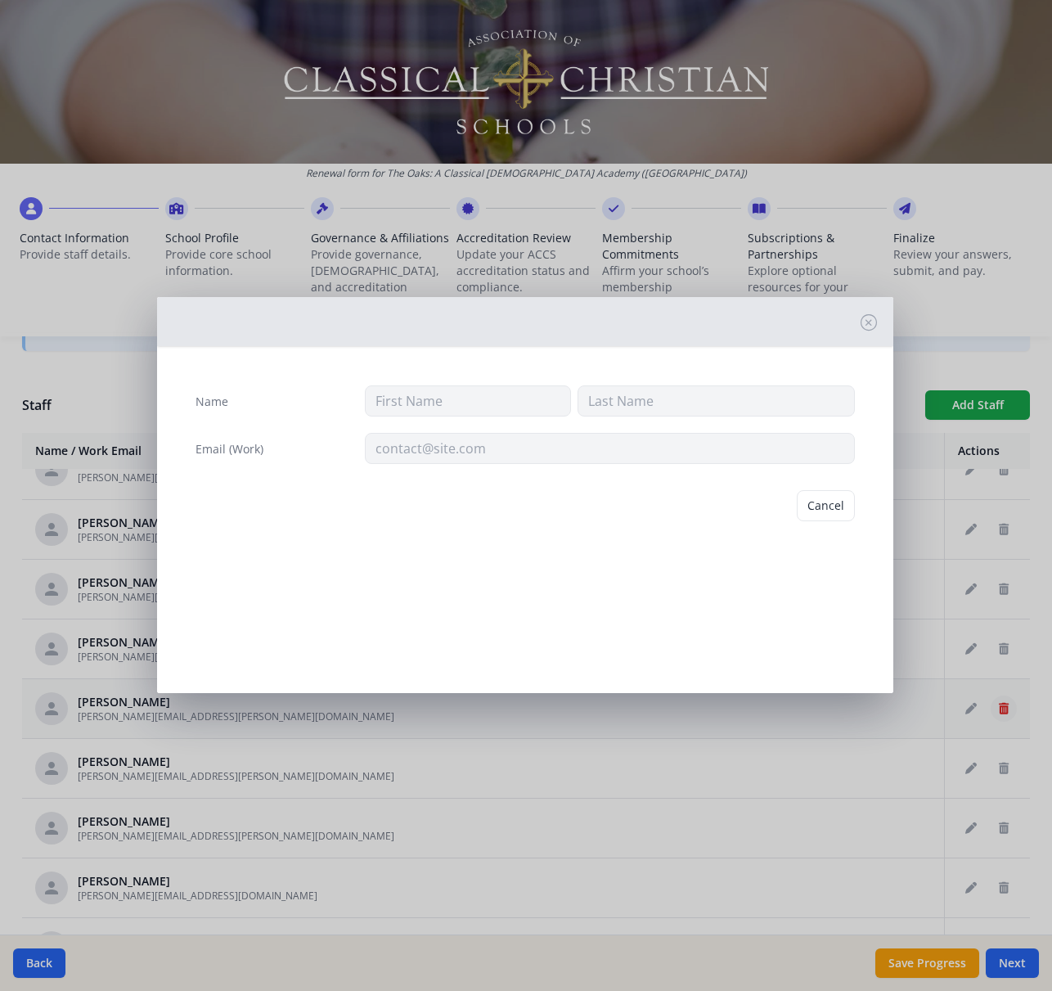
type input "Linda"
type input "Szymanowski"
type input "linda.szymanowski@theoakscca.org"
click at [817, 506] on button "Delete" at bounding box center [827, 505] width 56 height 31
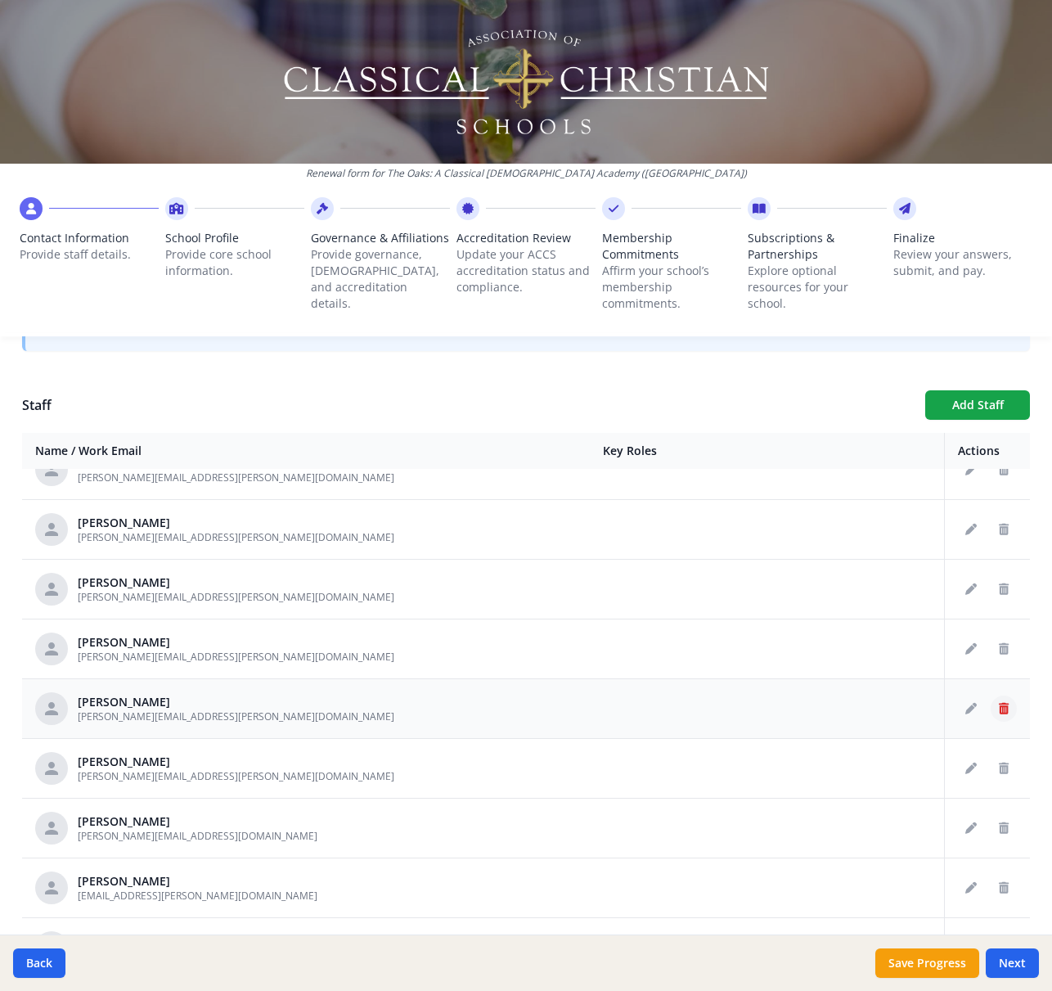
click at [1012, 705] on button "Delete staff" at bounding box center [1004, 709] width 26 height 26
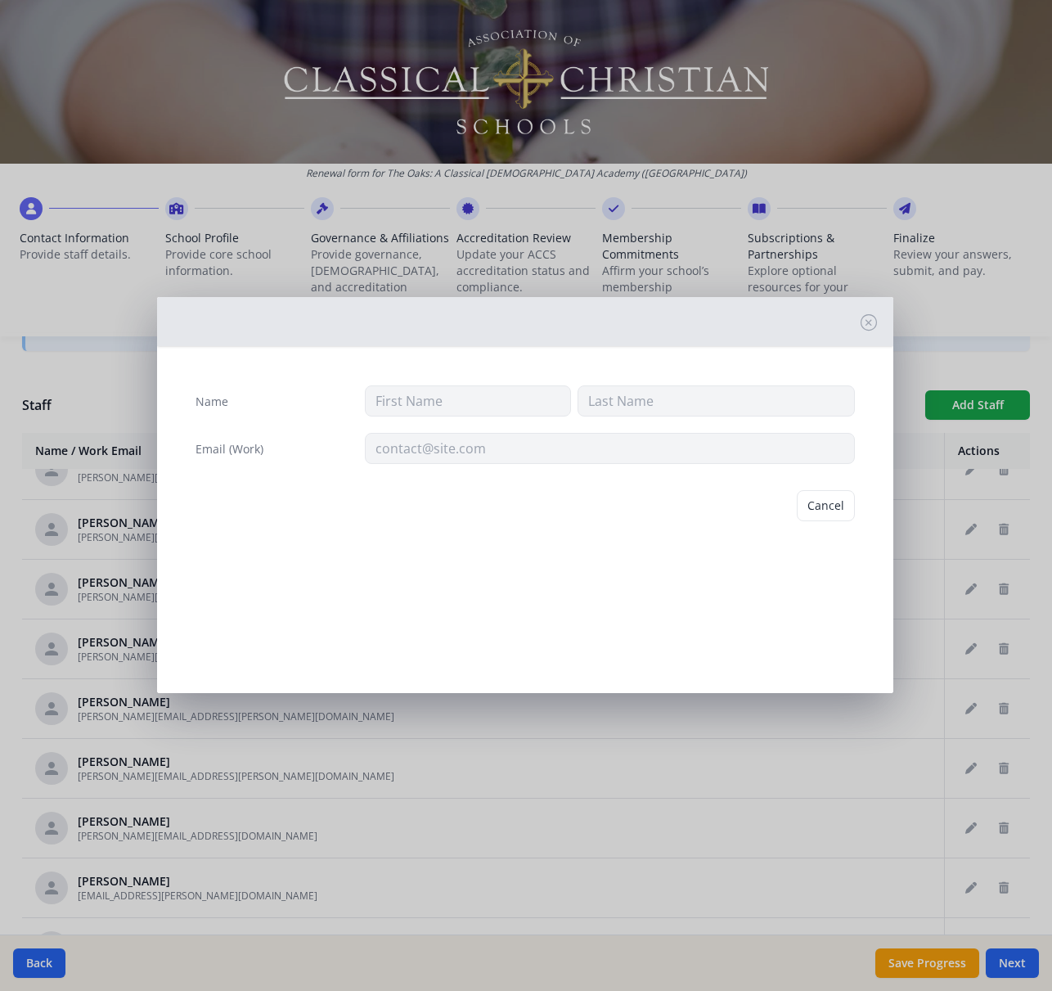
type input "Tim"
type input "Szymanowski"
type input "tim.szymanowski@theoakscca.org"
click at [837, 509] on button "Delete" at bounding box center [827, 505] width 56 height 31
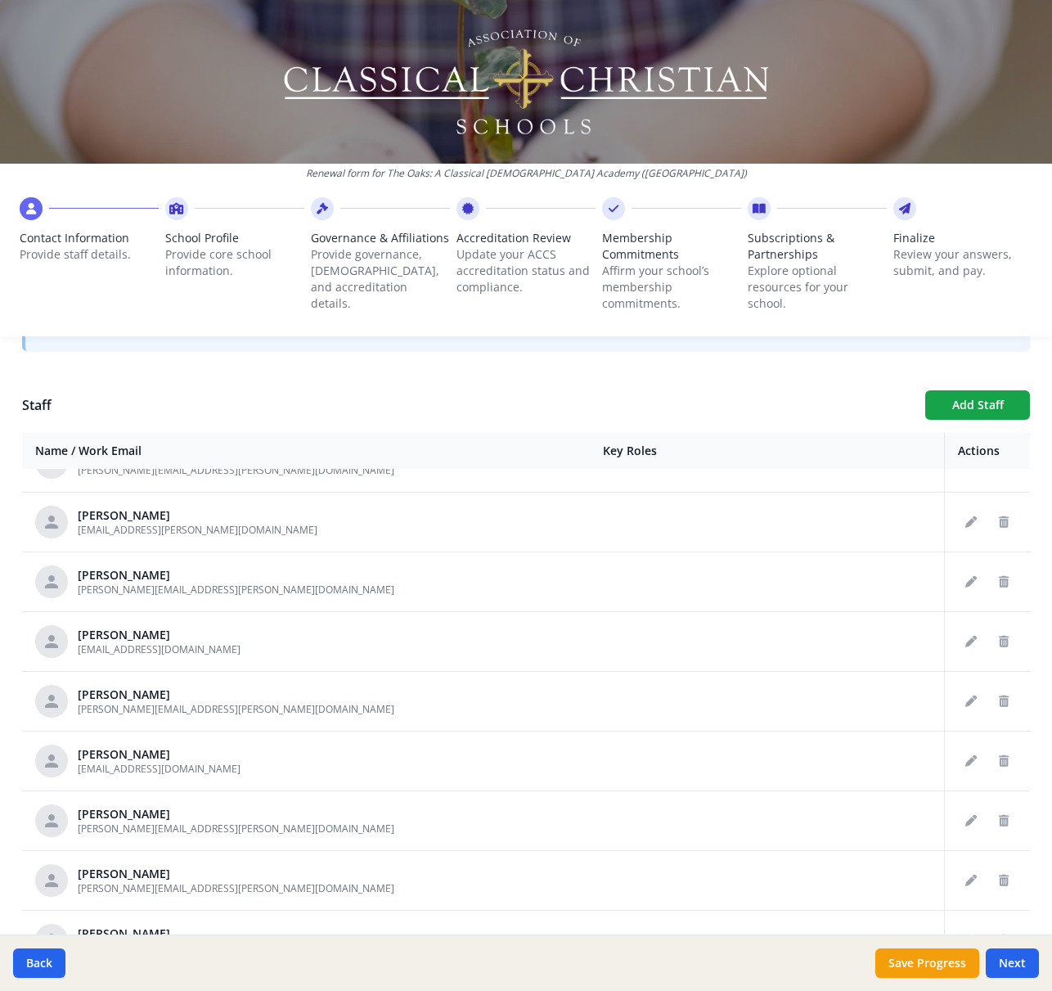
scroll to position [3634, 0]
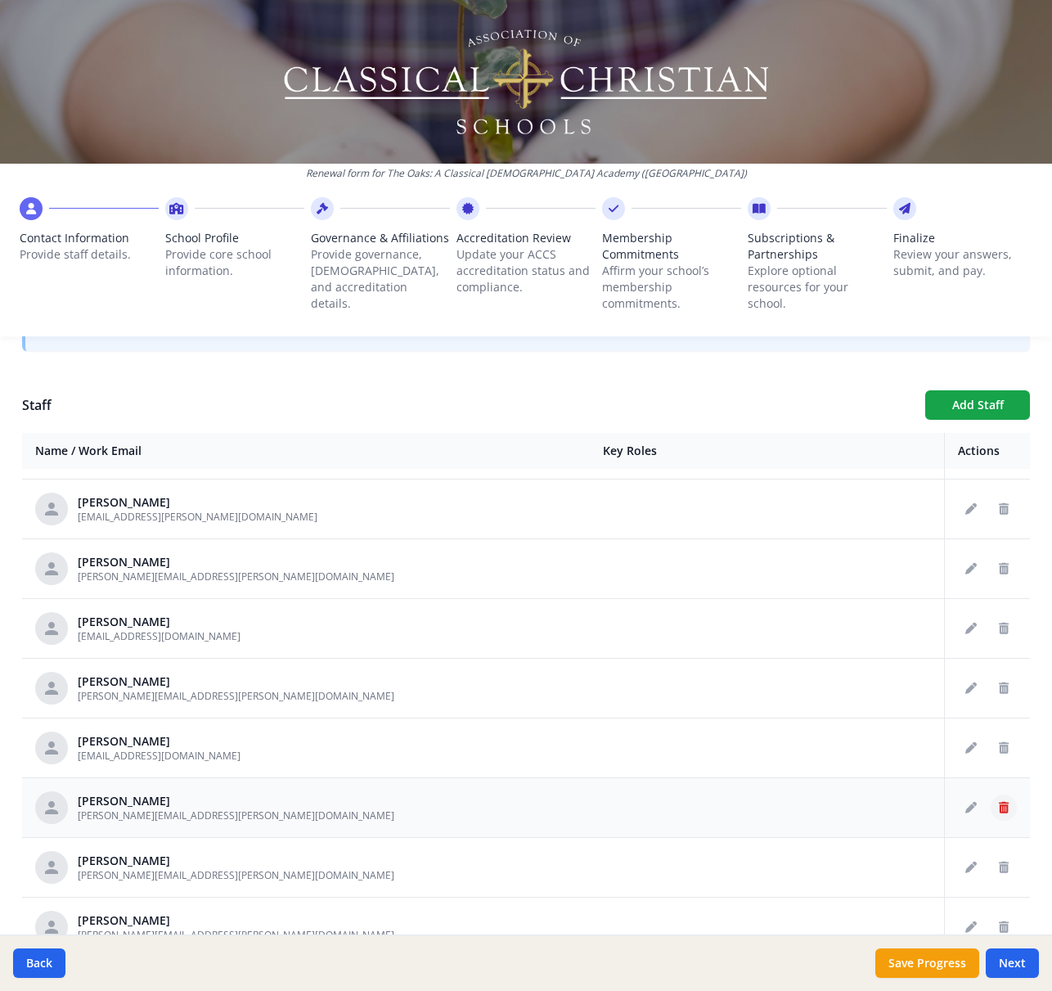
click at [1002, 810] on icon "Delete staff" at bounding box center [1004, 807] width 10 height 11
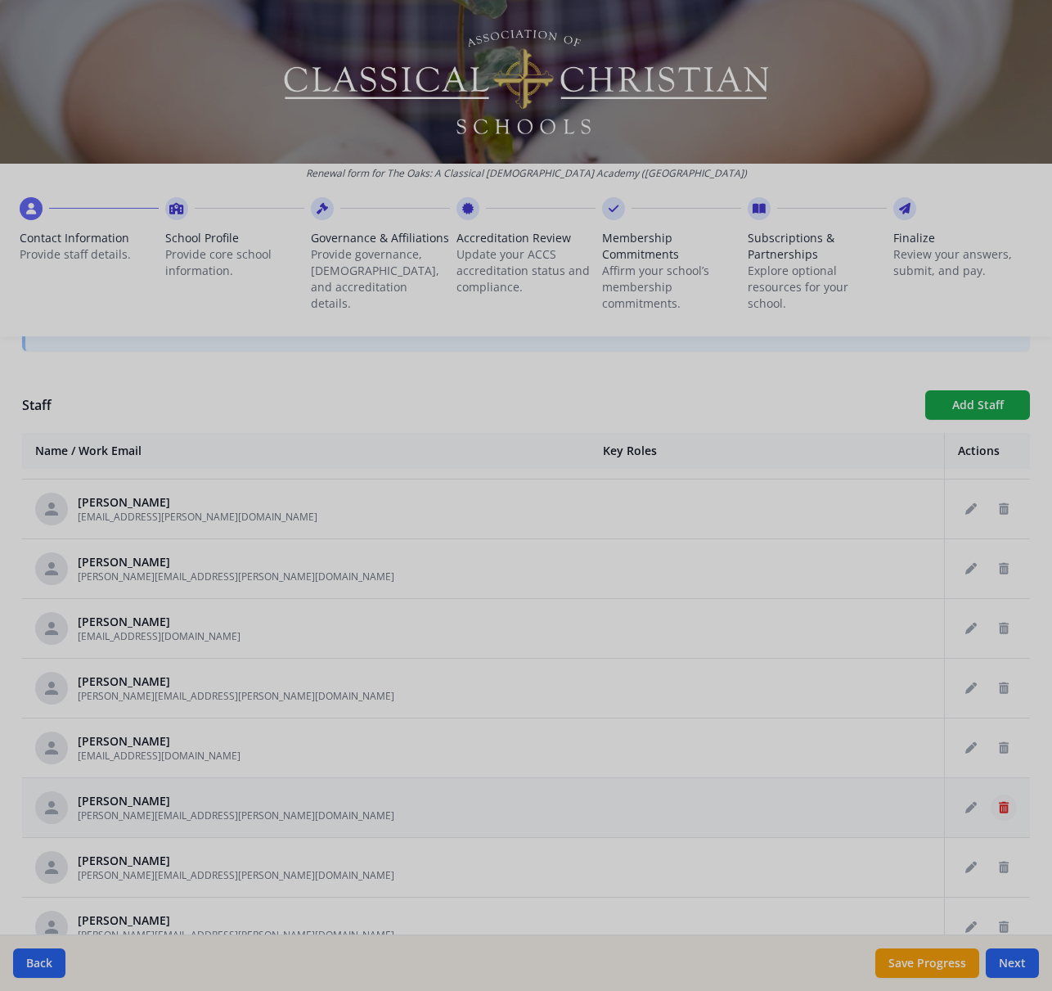
type input "Emily"
type input "Woodroof"
type input "emily.woodroof@theoakscca.org"
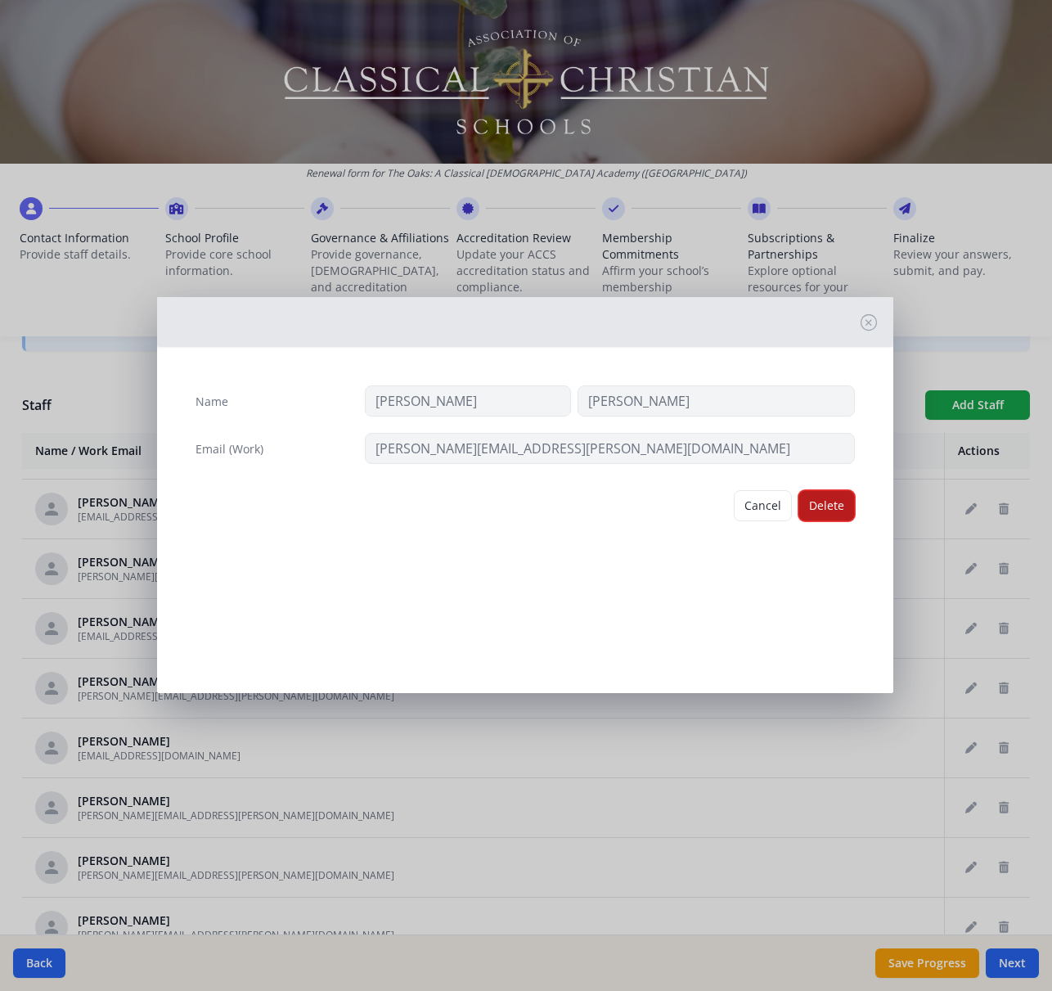
click at [827, 507] on button "Delete" at bounding box center [827, 505] width 56 height 31
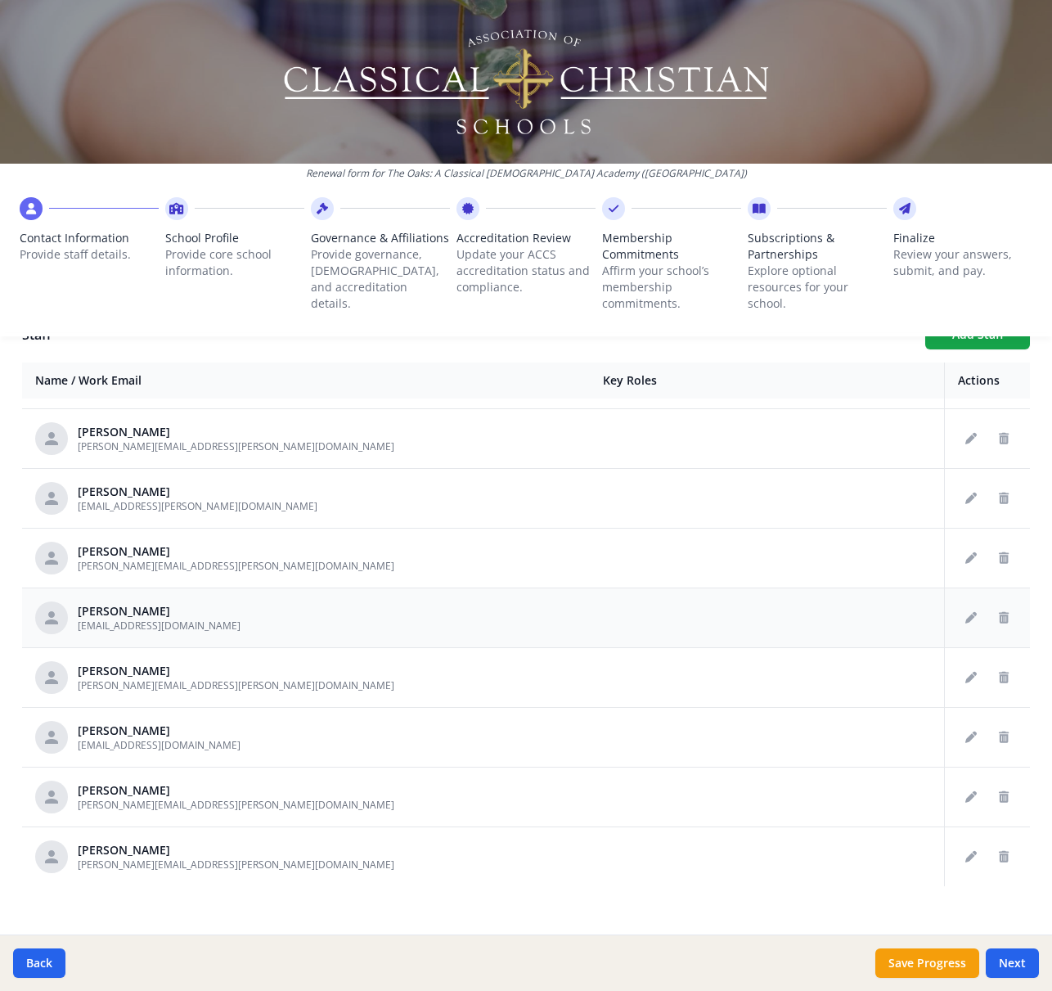
scroll to position [641, 0]
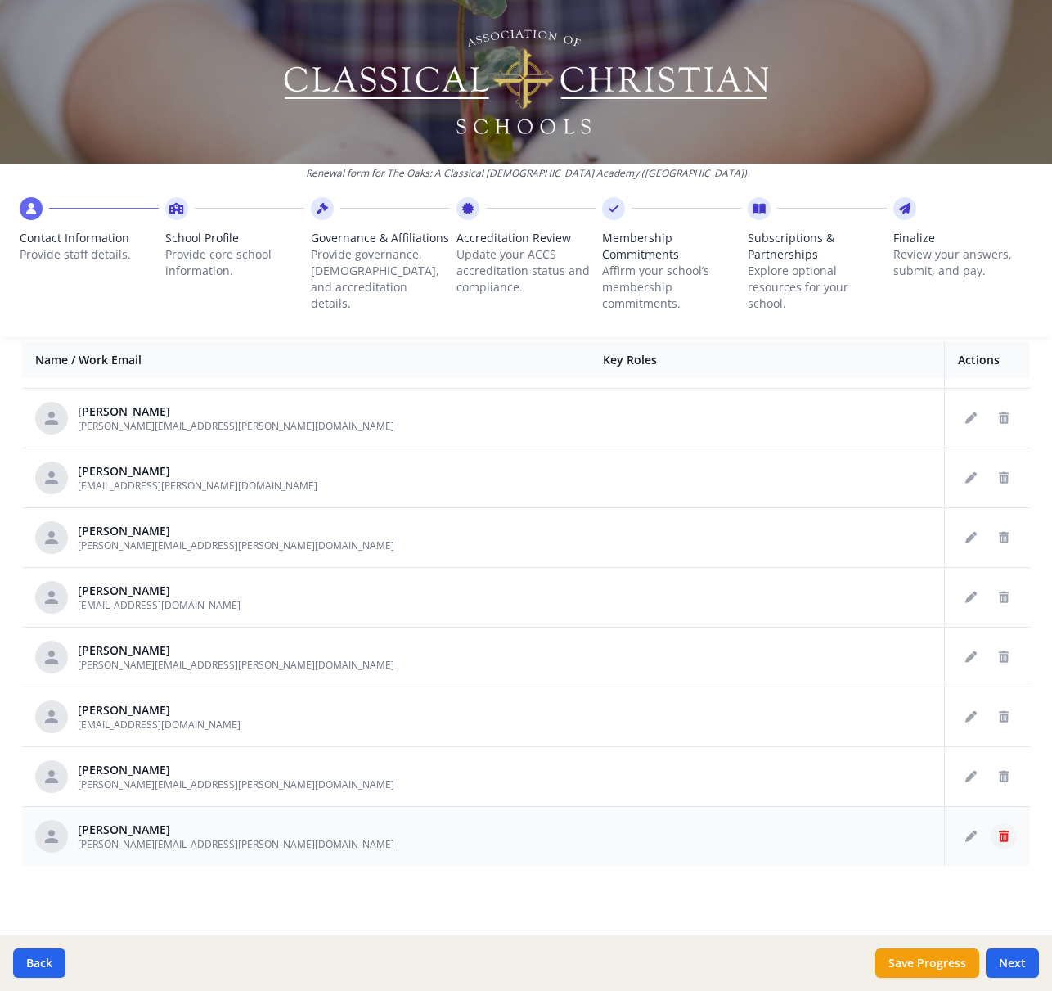
click at [1000, 836] on icon "Delete staff" at bounding box center [1004, 836] width 10 height 11
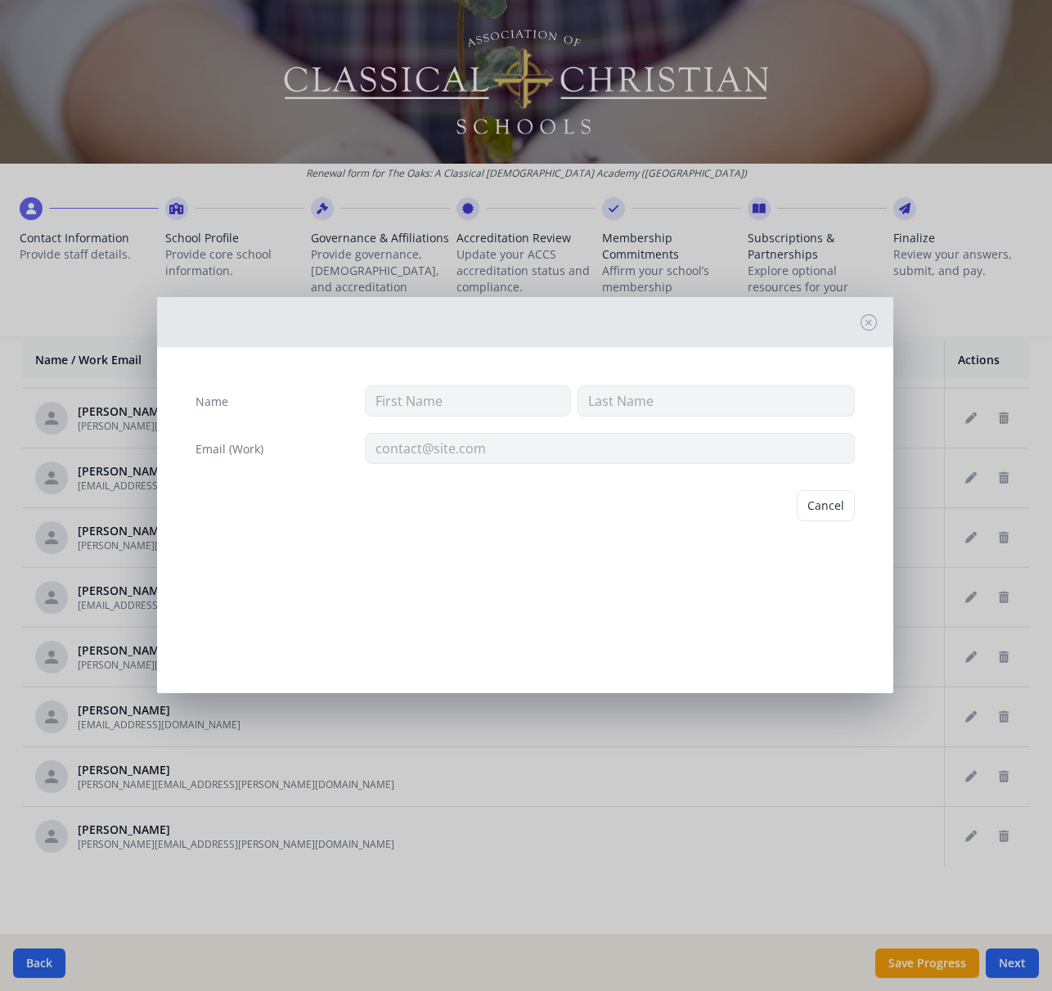
type input "Teri"
type input "Woodroof"
type input "teri.woodroof@theoakscca.org"
click at [826, 504] on button "Delete" at bounding box center [827, 505] width 56 height 31
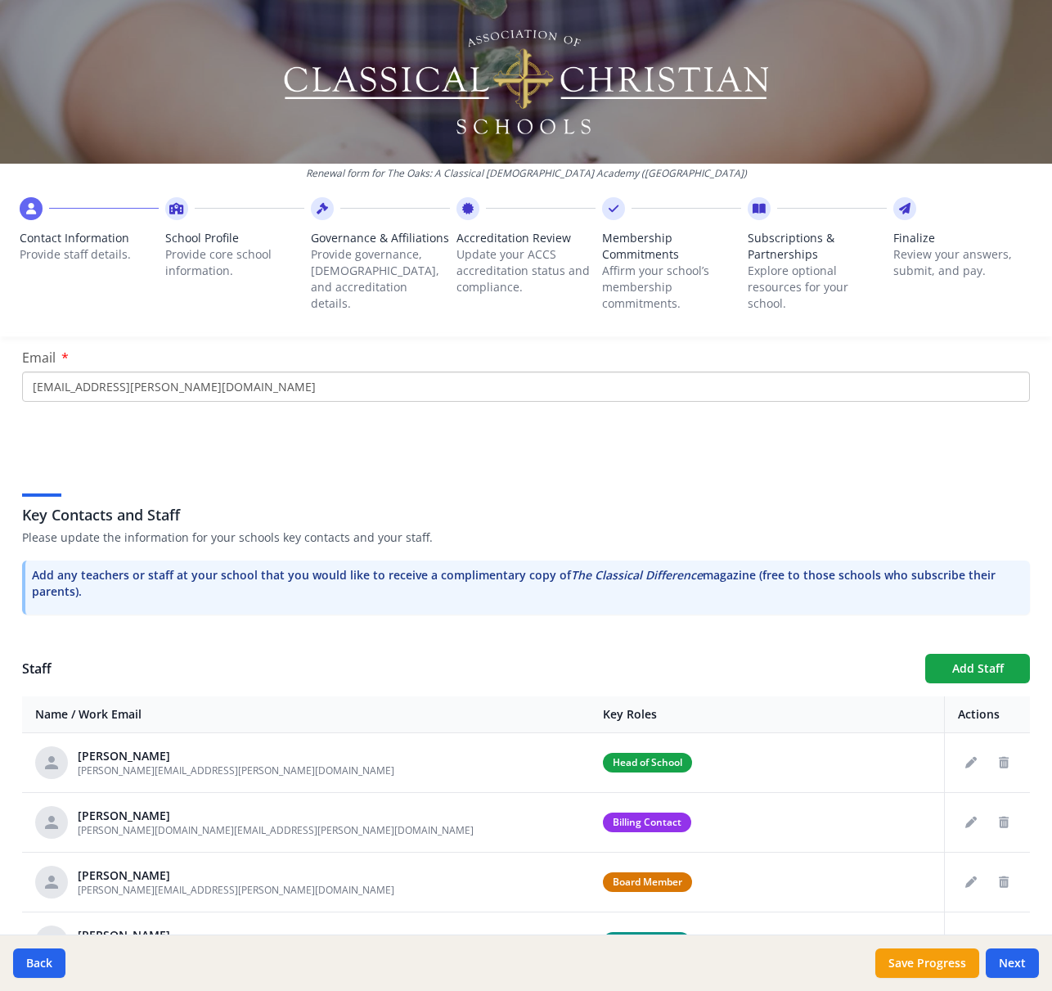
scroll to position [286, 0]
click at [983, 664] on button "Add Staff" at bounding box center [978, 668] width 105 height 29
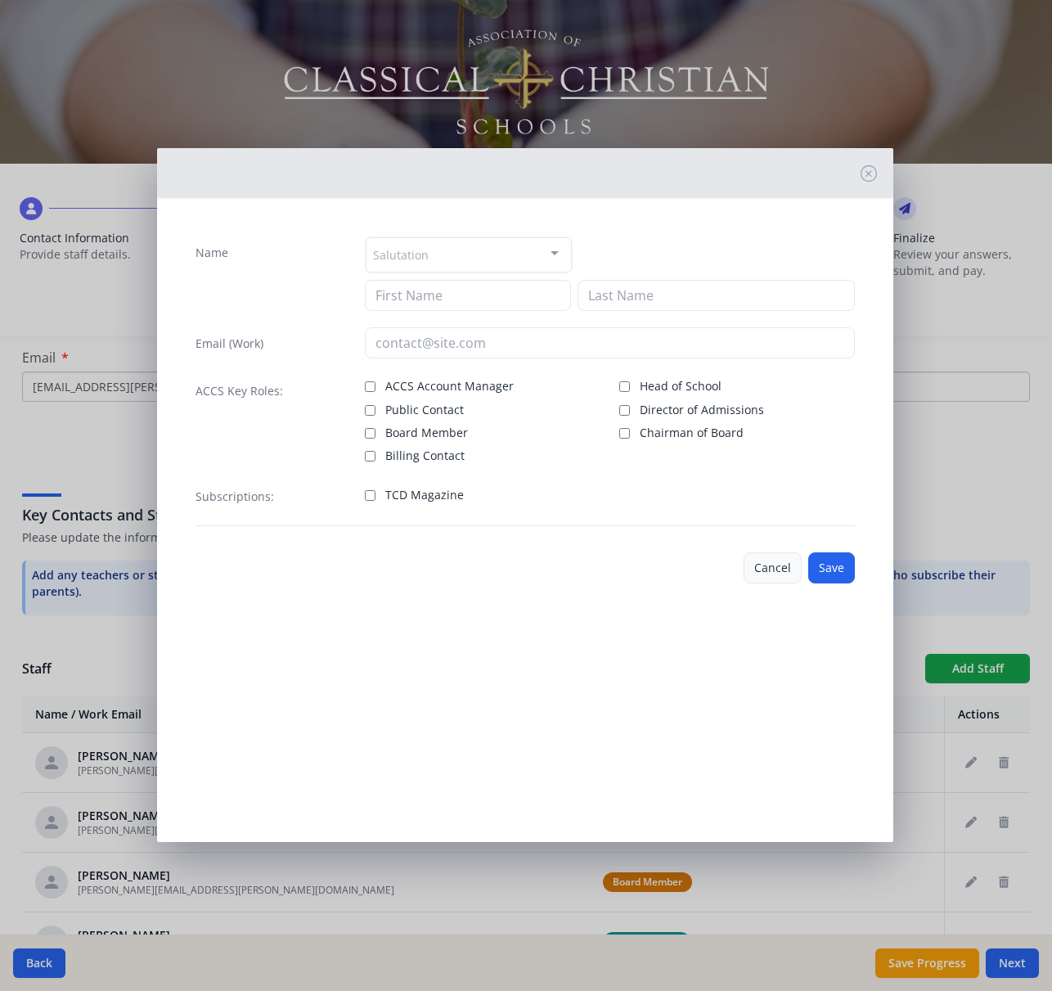
click at [766, 562] on button "Cancel" at bounding box center [773, 567] width 58 height 31
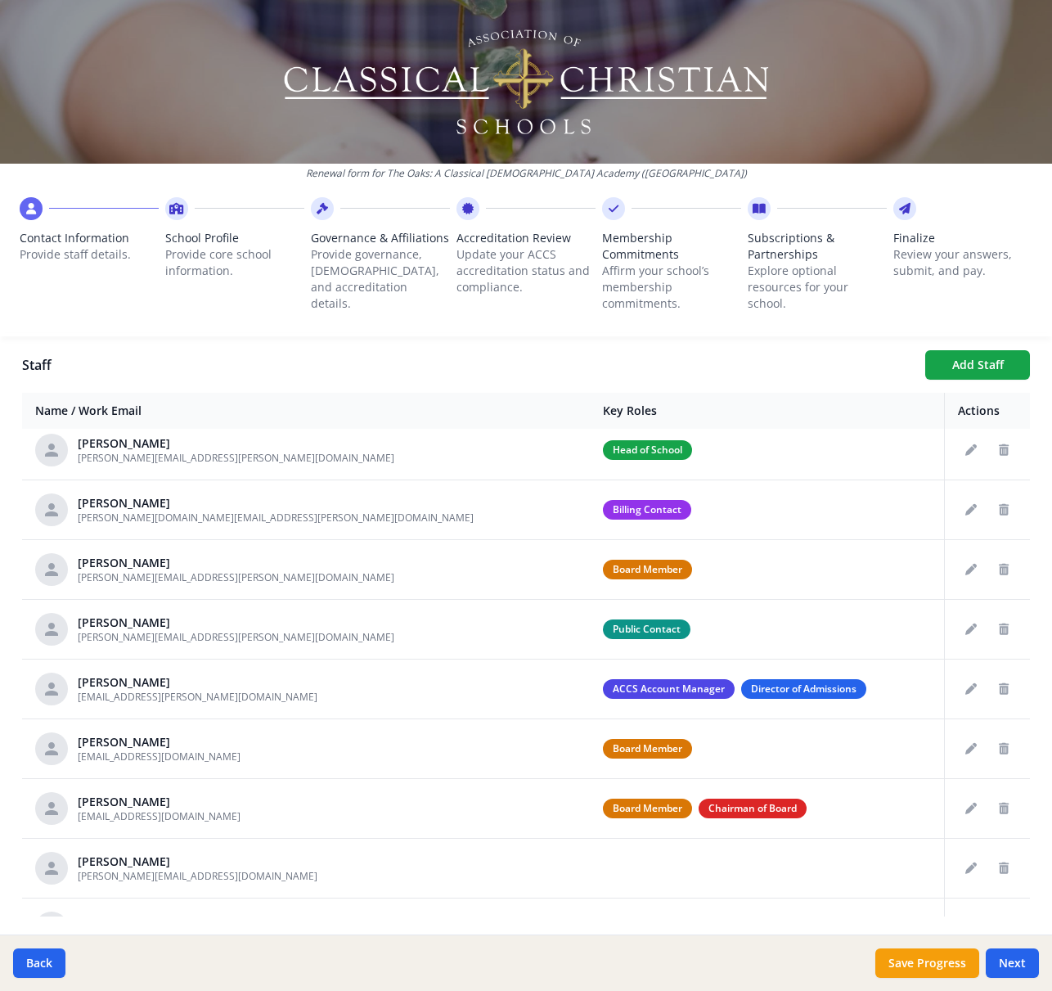
scroll to position [0, 0]
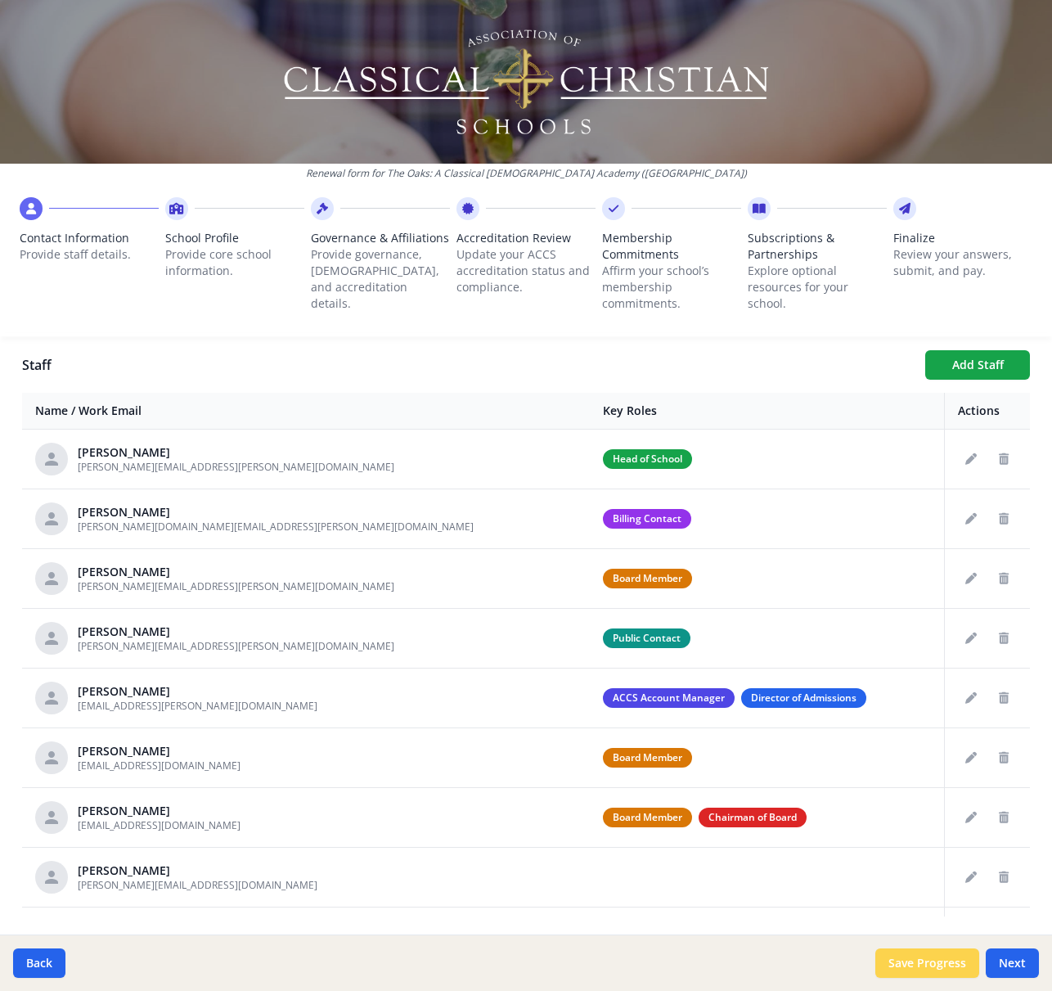
click at [899, 960] on button "Save Progress" at bounding box center [928, 962] width 104 height 29
